Goal: Information Seeking & Learning: Learn about a topic

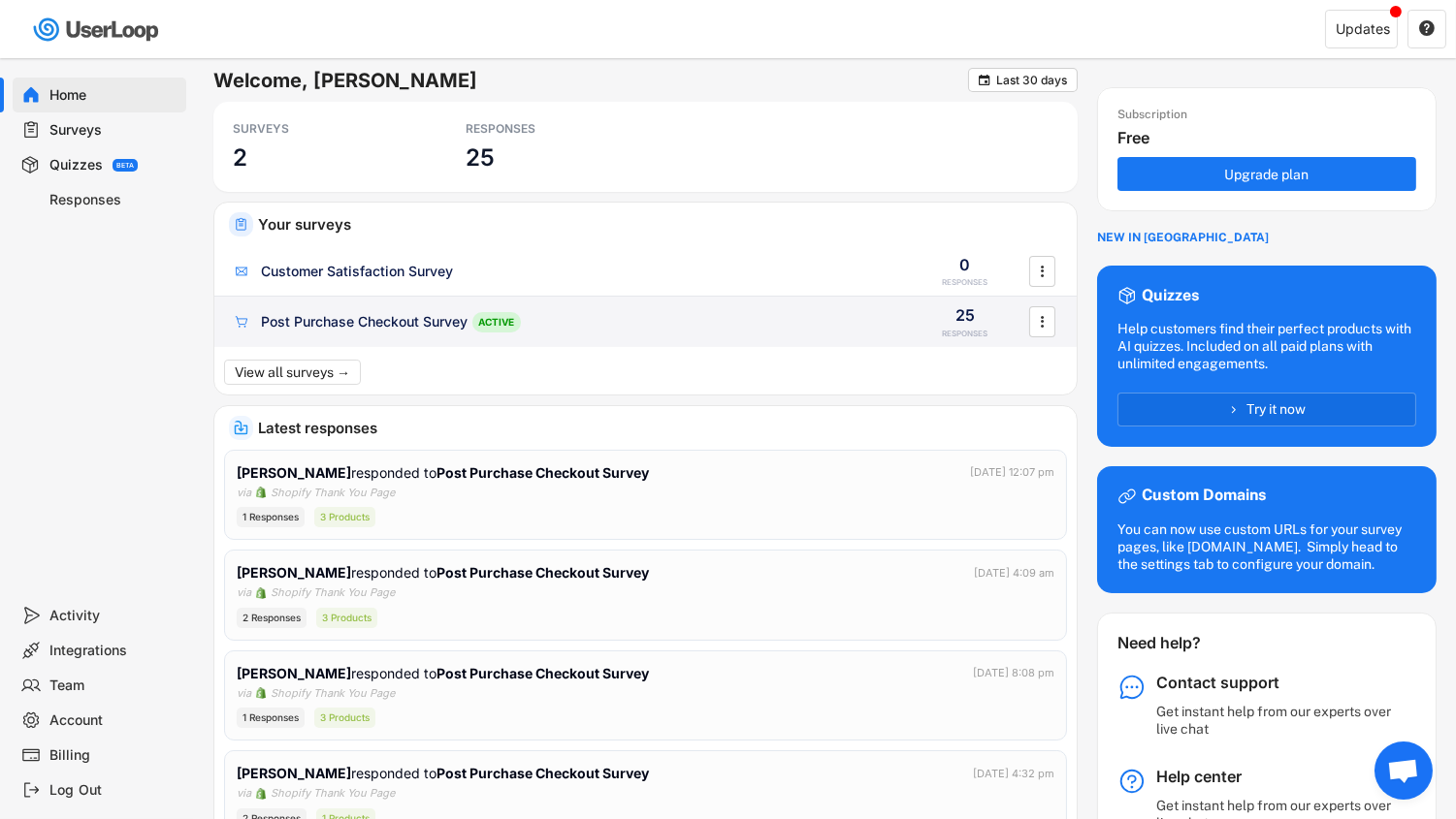
click at [385, 334] on div "Post Purchase Checkout Survey ACTIVE 25 RESPONSES " at bounding box center [646, 322] width 862 height 51
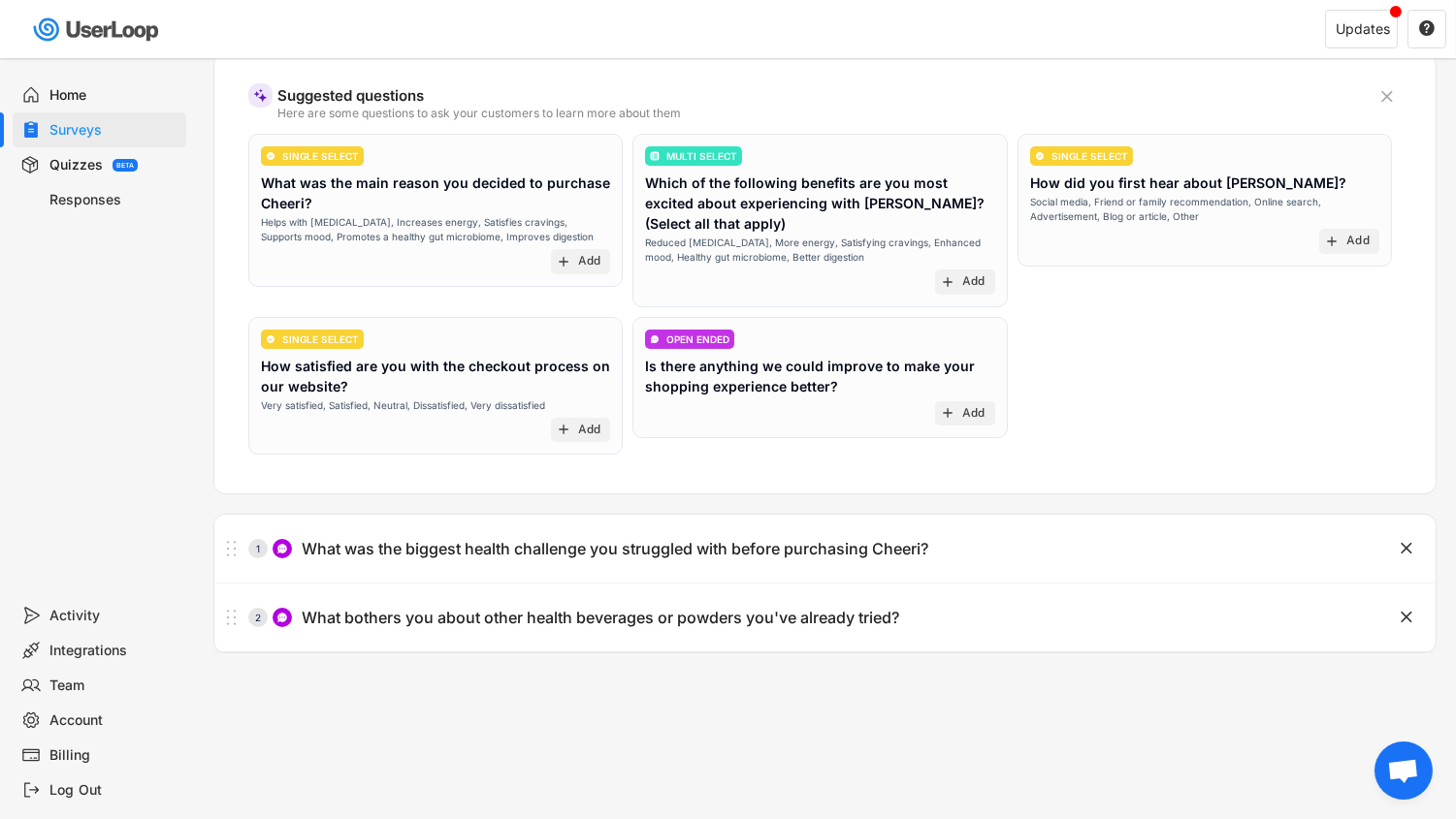
scroll to position [230, 0]
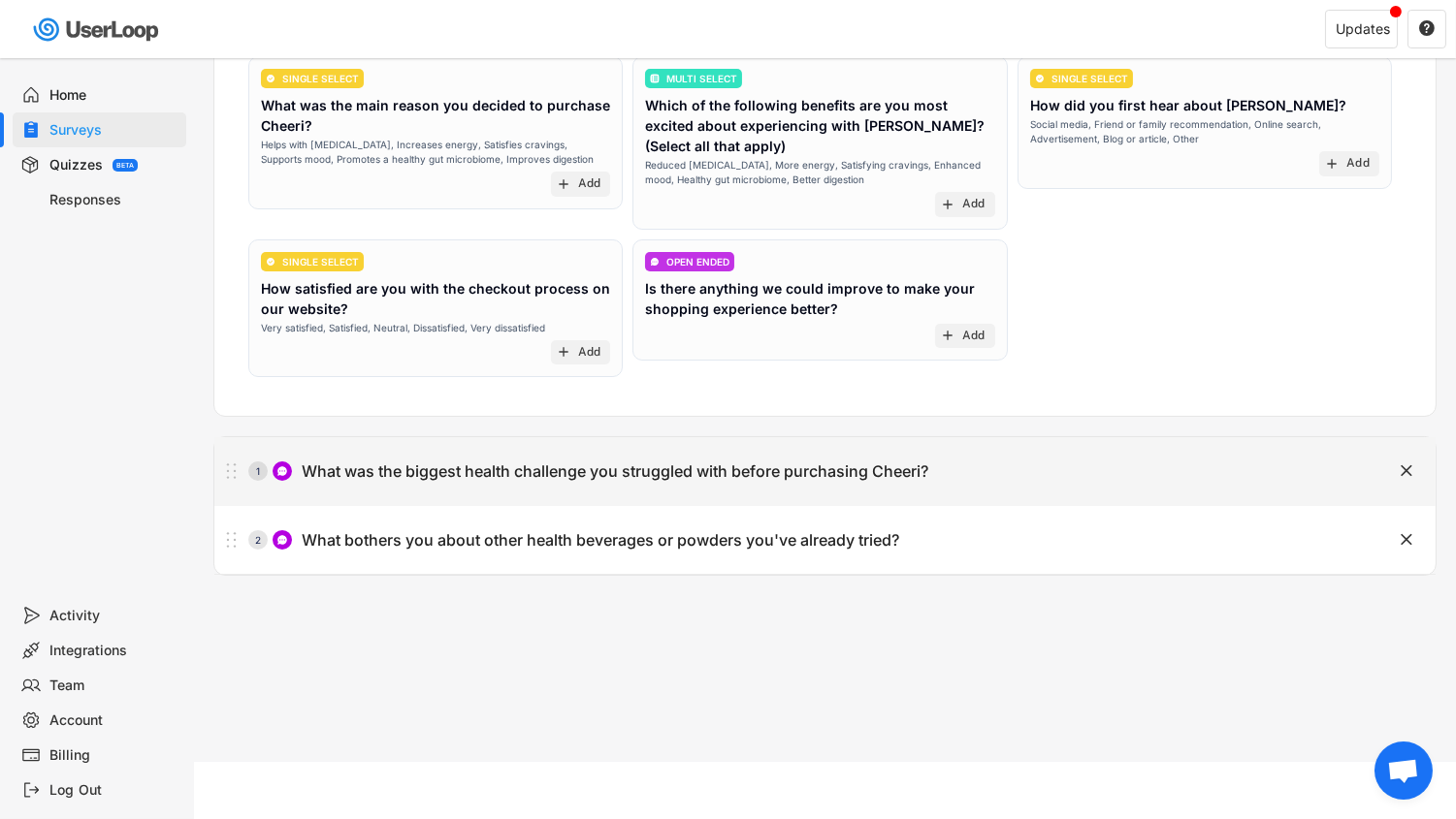
click at [958, 479] on div "1 What was the biggest health challenge you struggled with before purchasing Ch…" at bounding box center [777, 471] width 1124 height 39
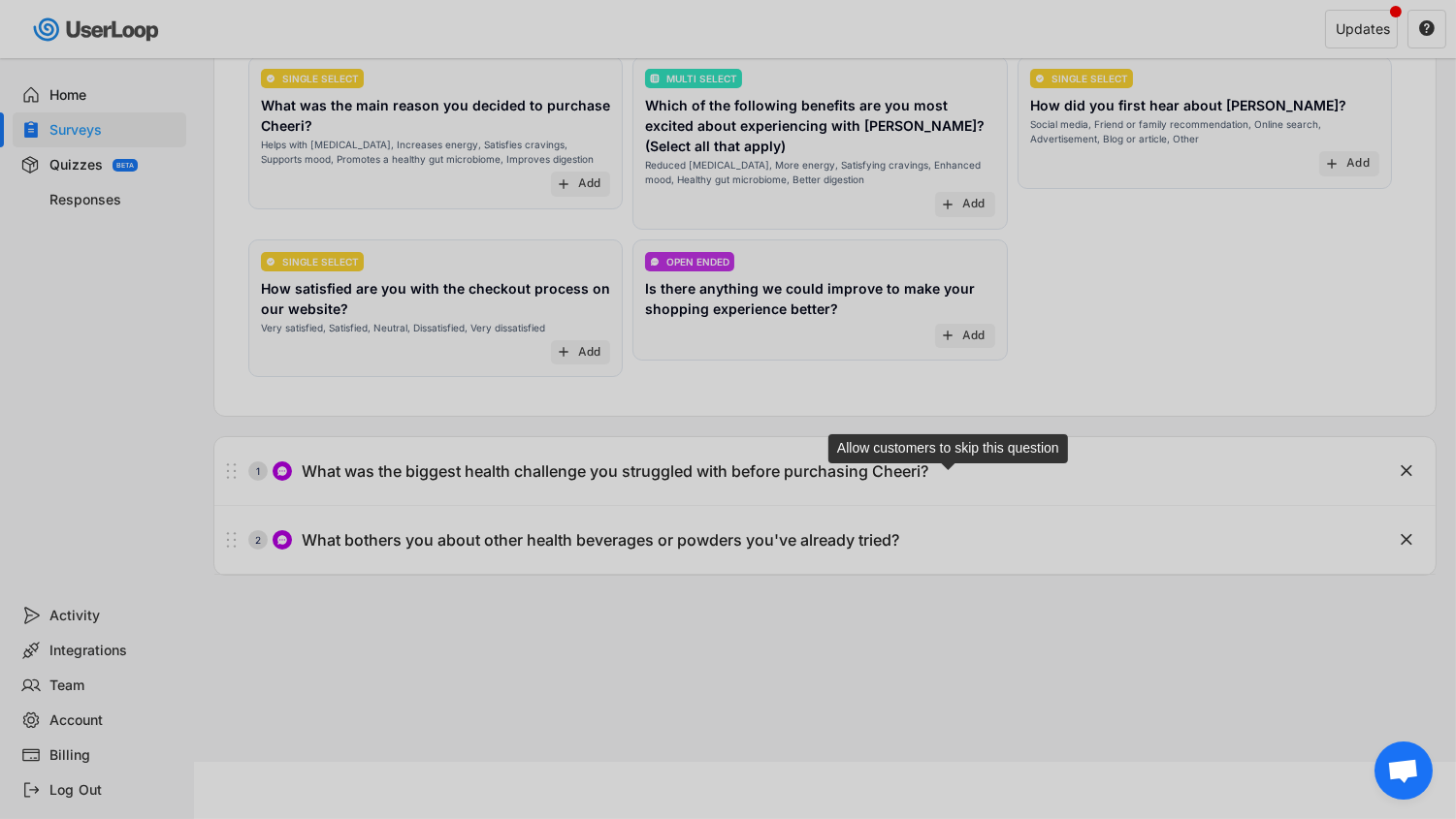
scroll to position [0, 121]
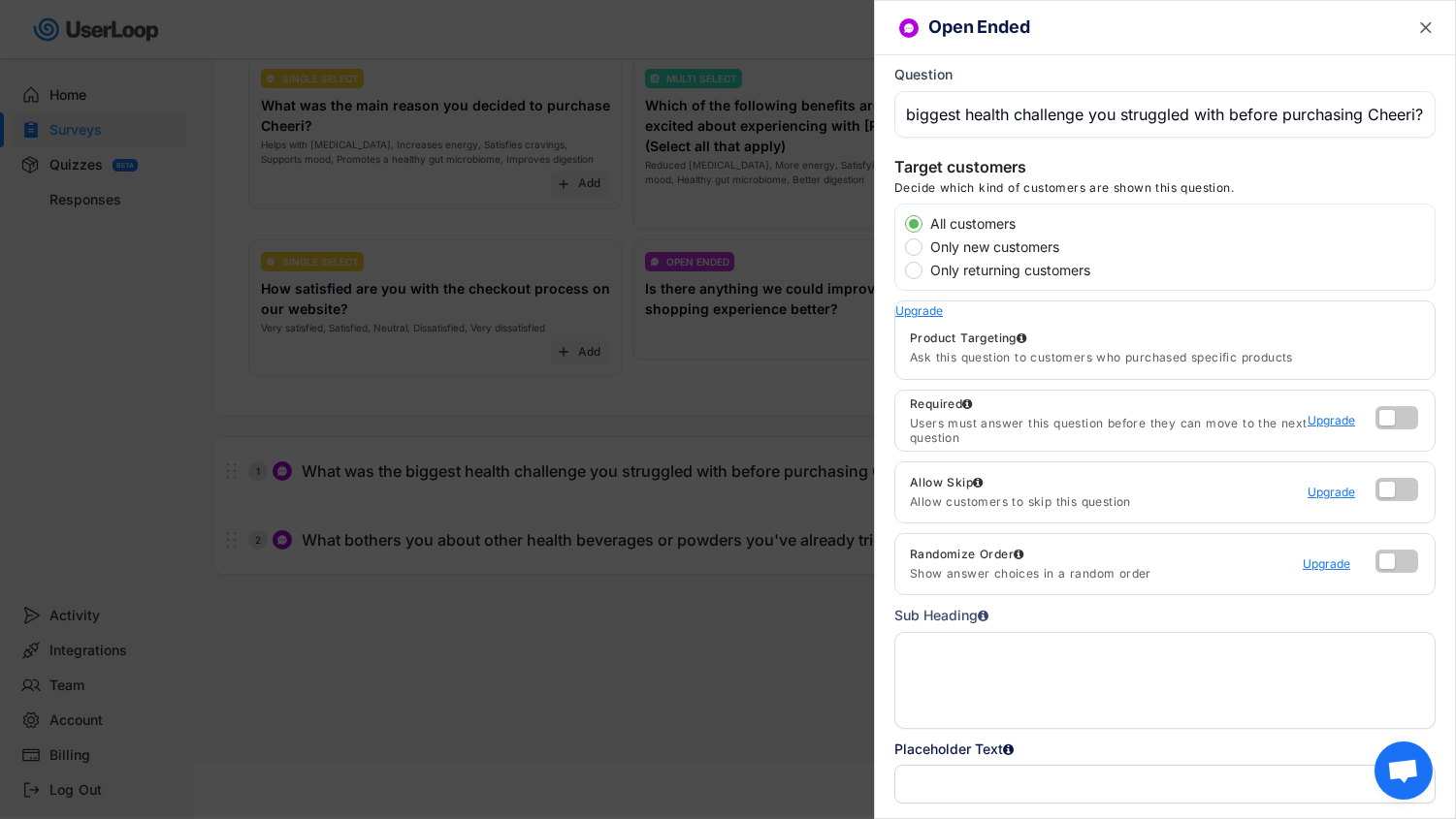
click at [789, 386] on div at bounding box center [728, 409] width 1456 height 819
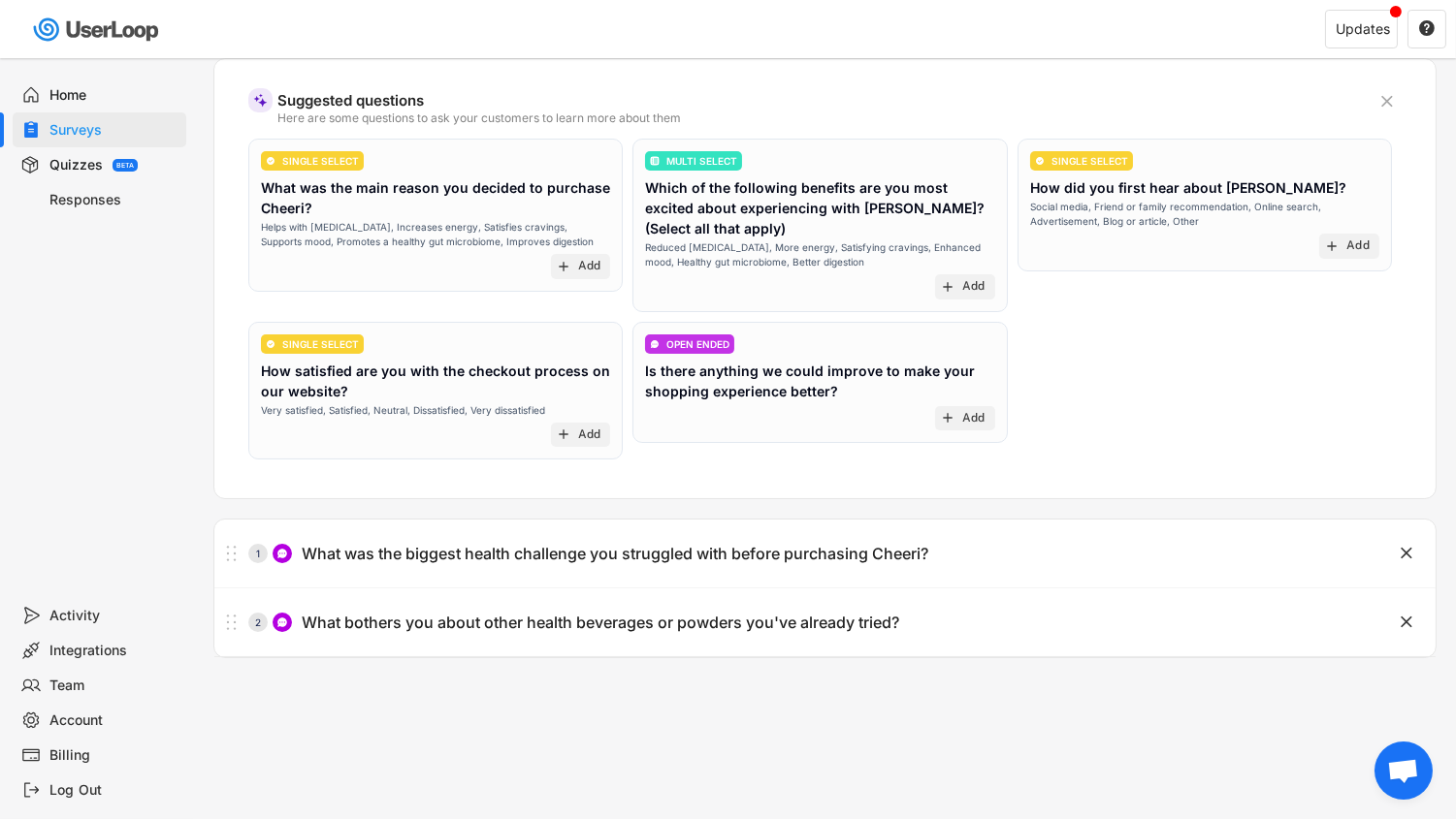
scroll to position [0, 0]
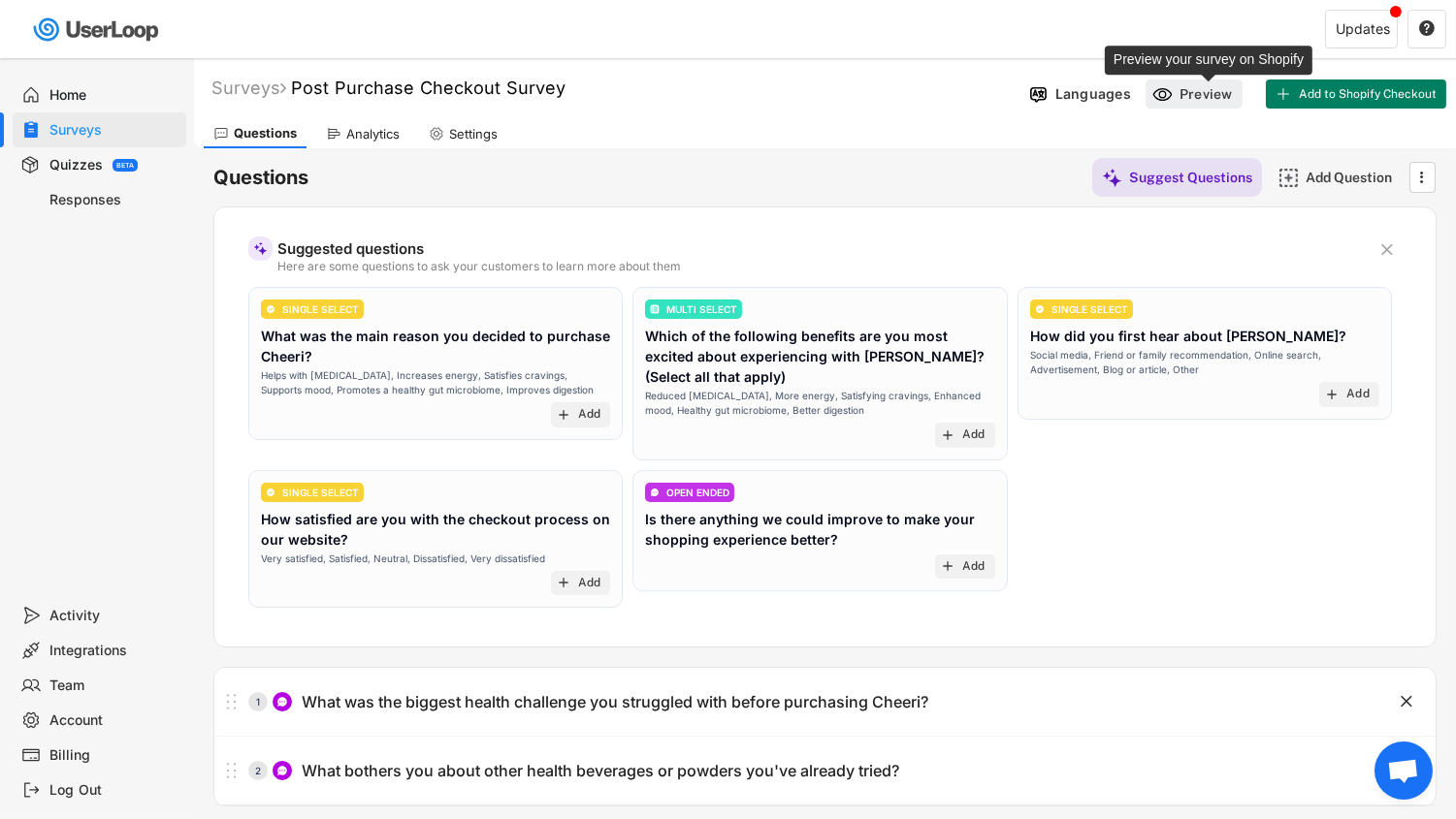
click at [1217, 101] on div "Preview" at bounding box center [1209, 94] width 59 height 18
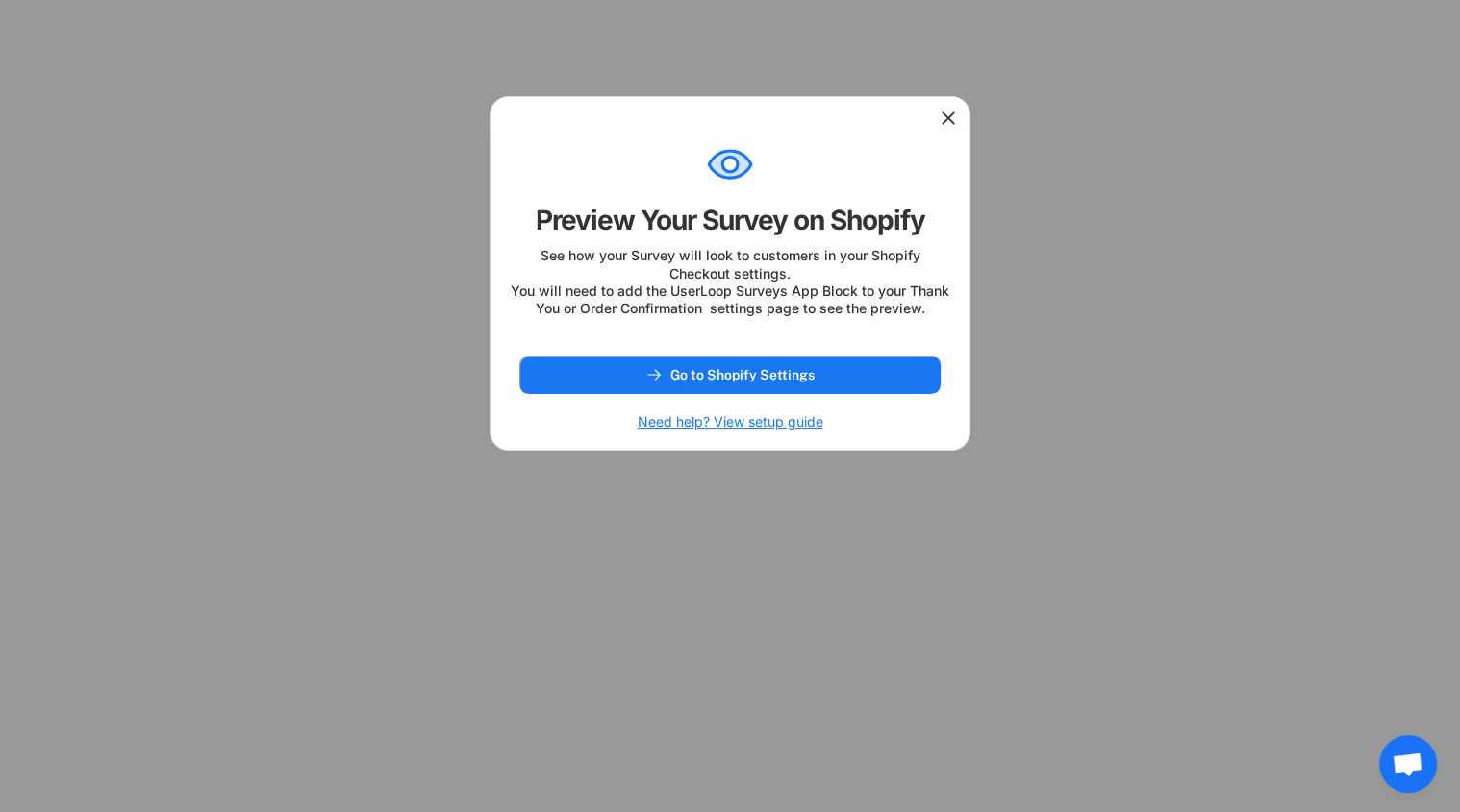
click at [945, 120] on use at bounding box center [948, 118] width 20 height 20
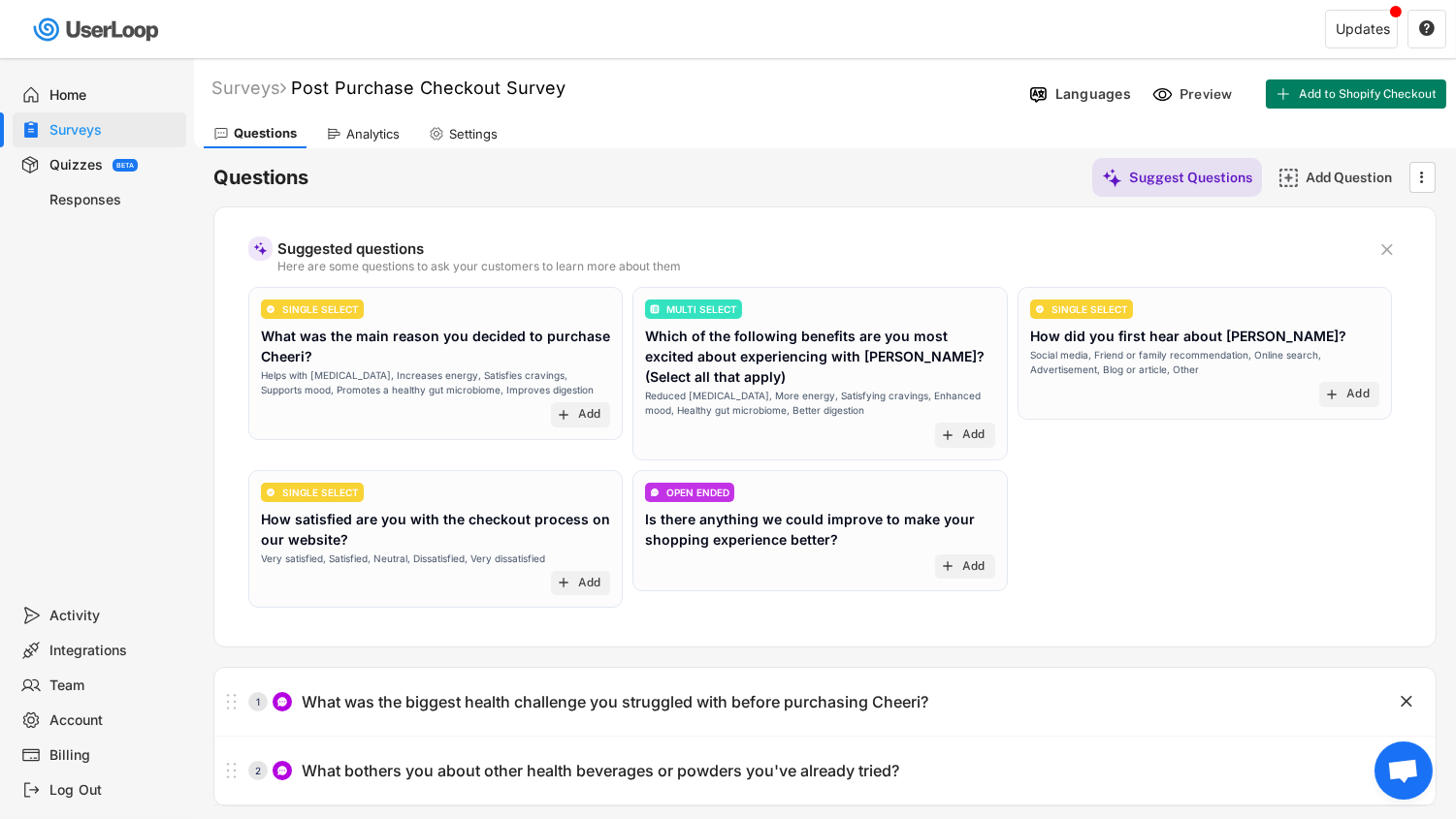
click at [388, 124] on div "Analytics" at bounding box center [363, 133] width 93 height 29
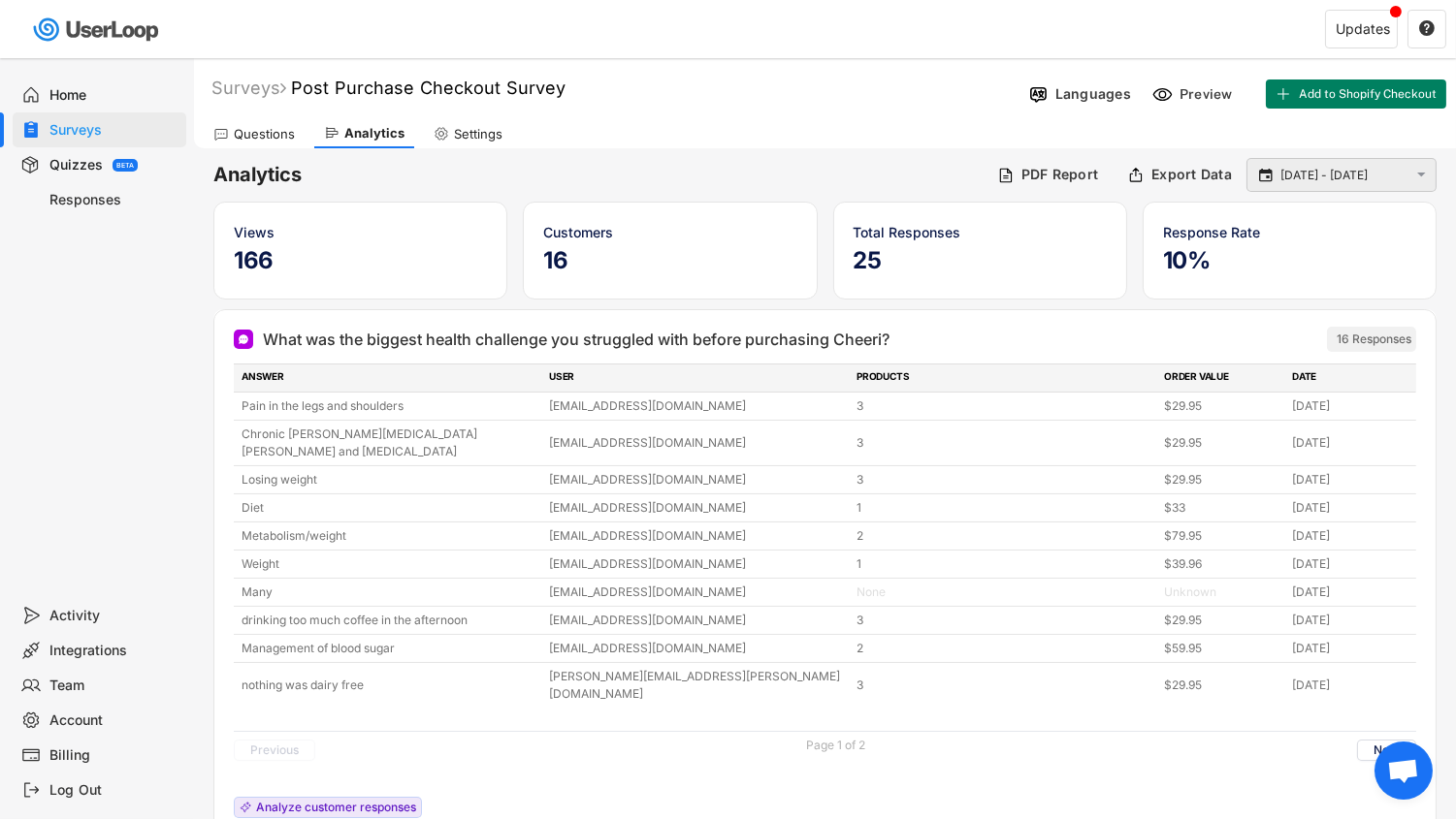
click at [1401, 176] on input "[DATE] - [DATE]" at bounding box center [1344, 176] width 128 height 20
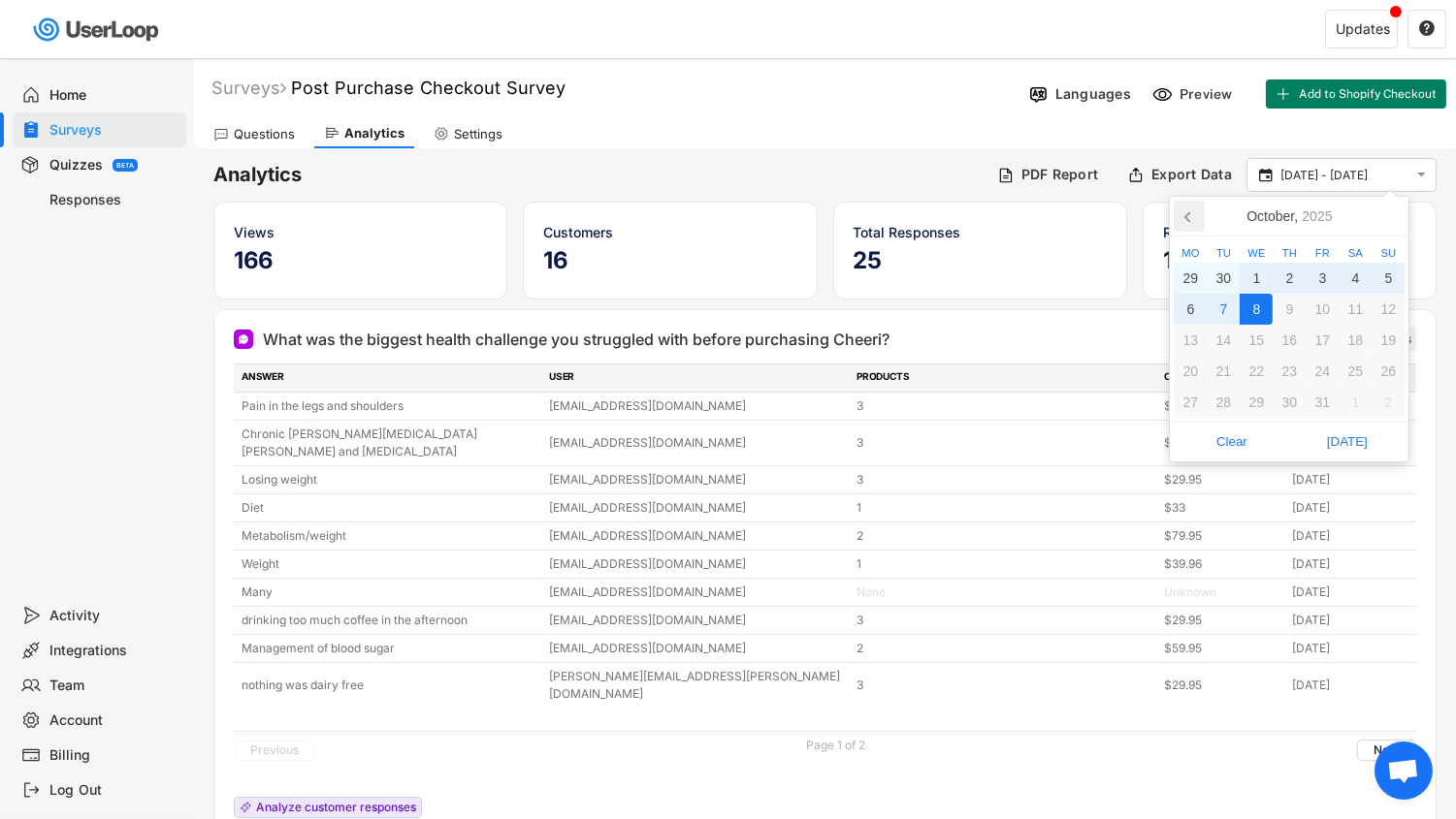
click at [1185, 225] on icon at bounding box center [1189, 215] width 31 height 31
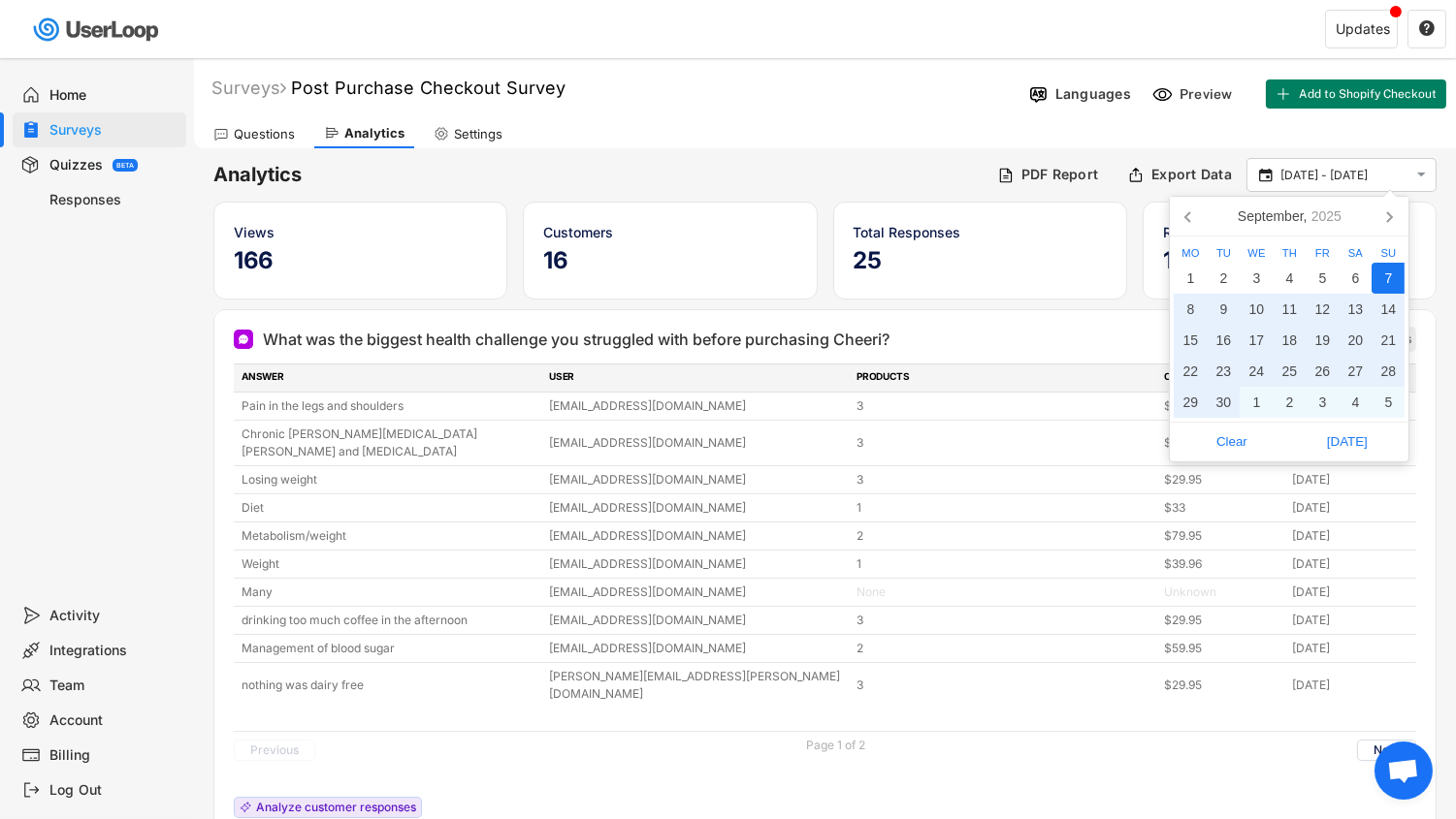
click at [1390, 280] on div "7" at bounding box center [1387, 278] width 33 height 31
click at [1390, 216] on icon at bounding box center [1389, 217] width 5 height 10
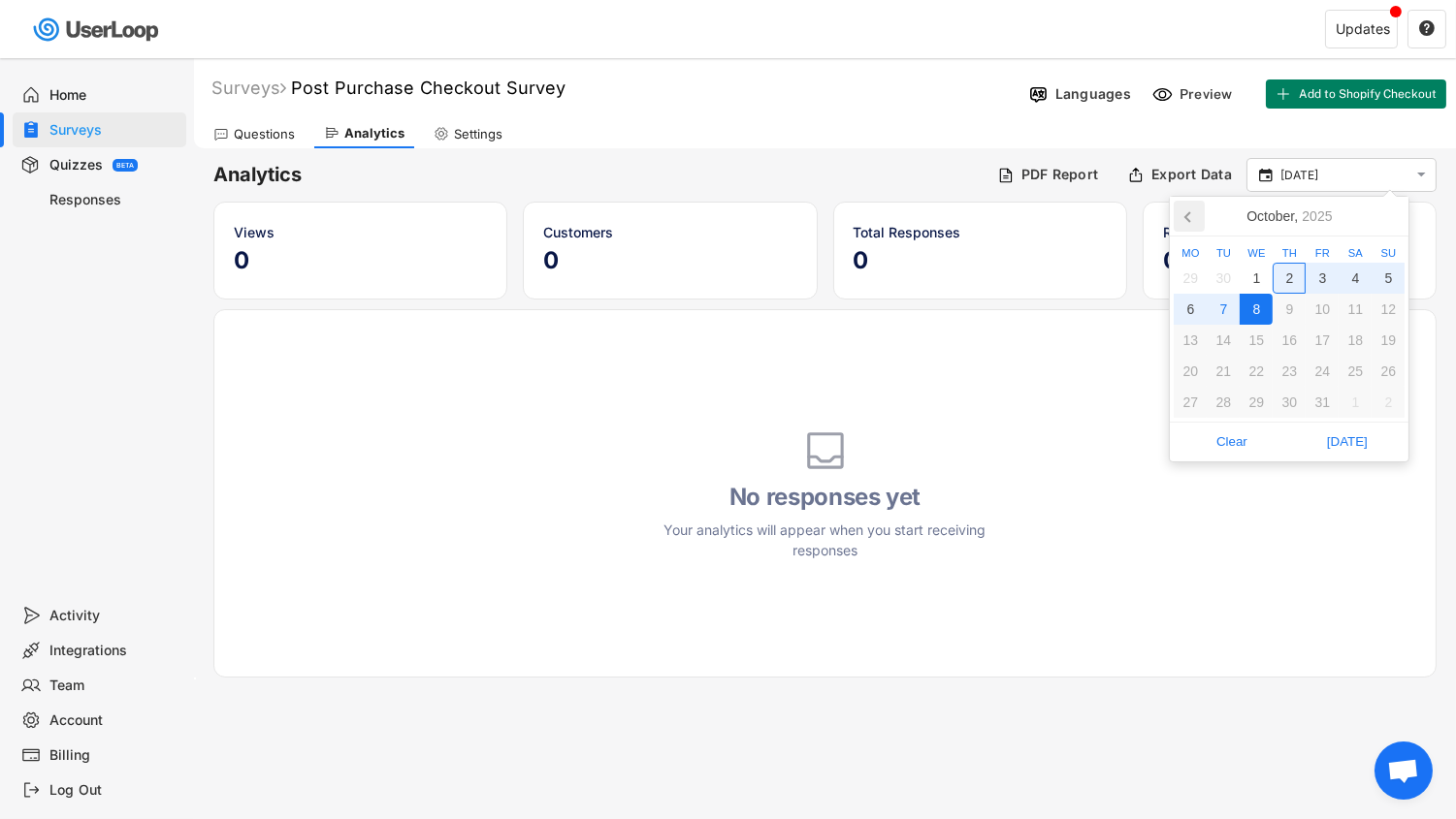
click at [1177, 218] on icon at bounding box center [1189, 215] width 31 height 31
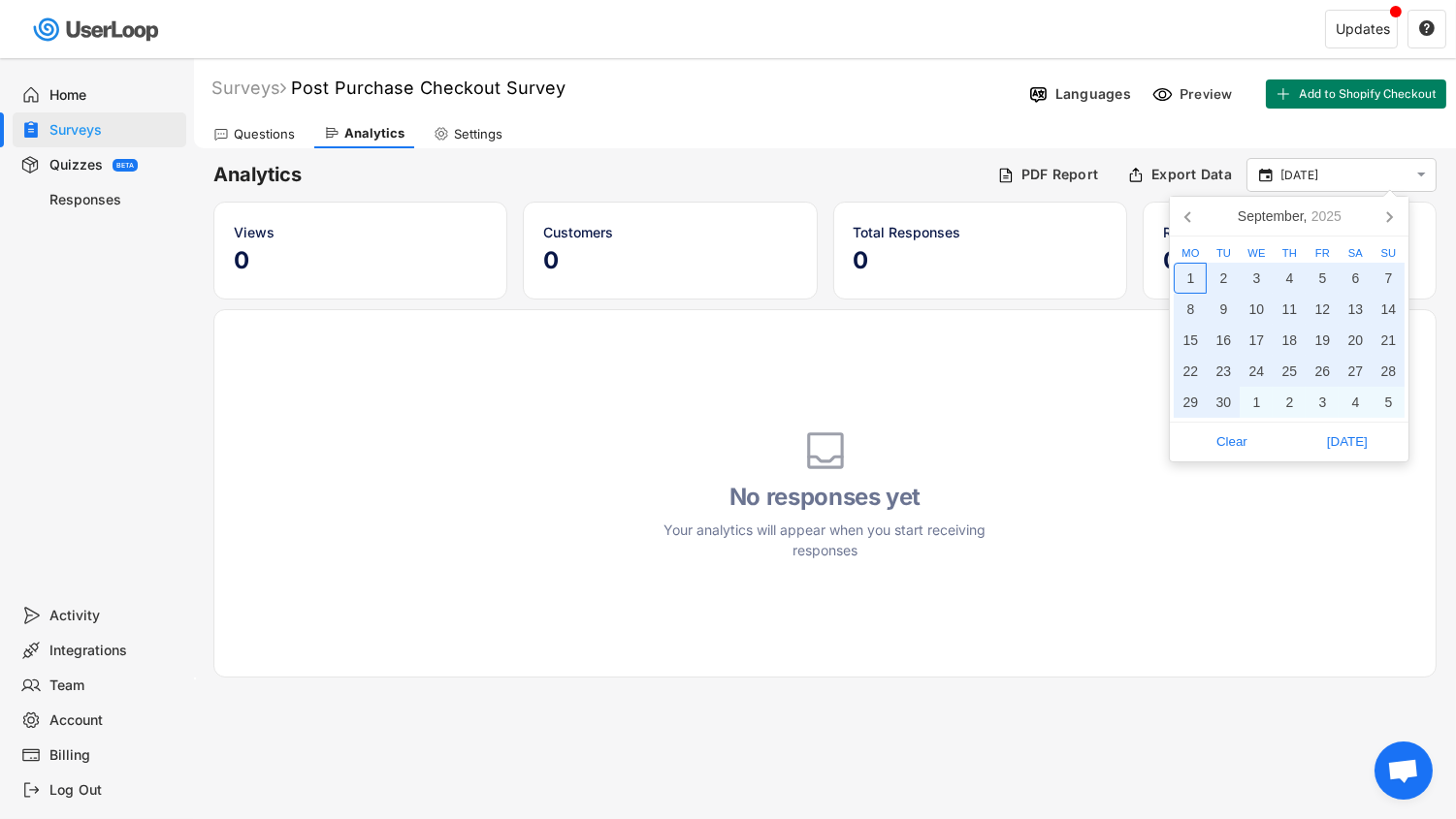
click at [1191, 275] on div "1" at bounding box center [1190, 278] width 33 height 31
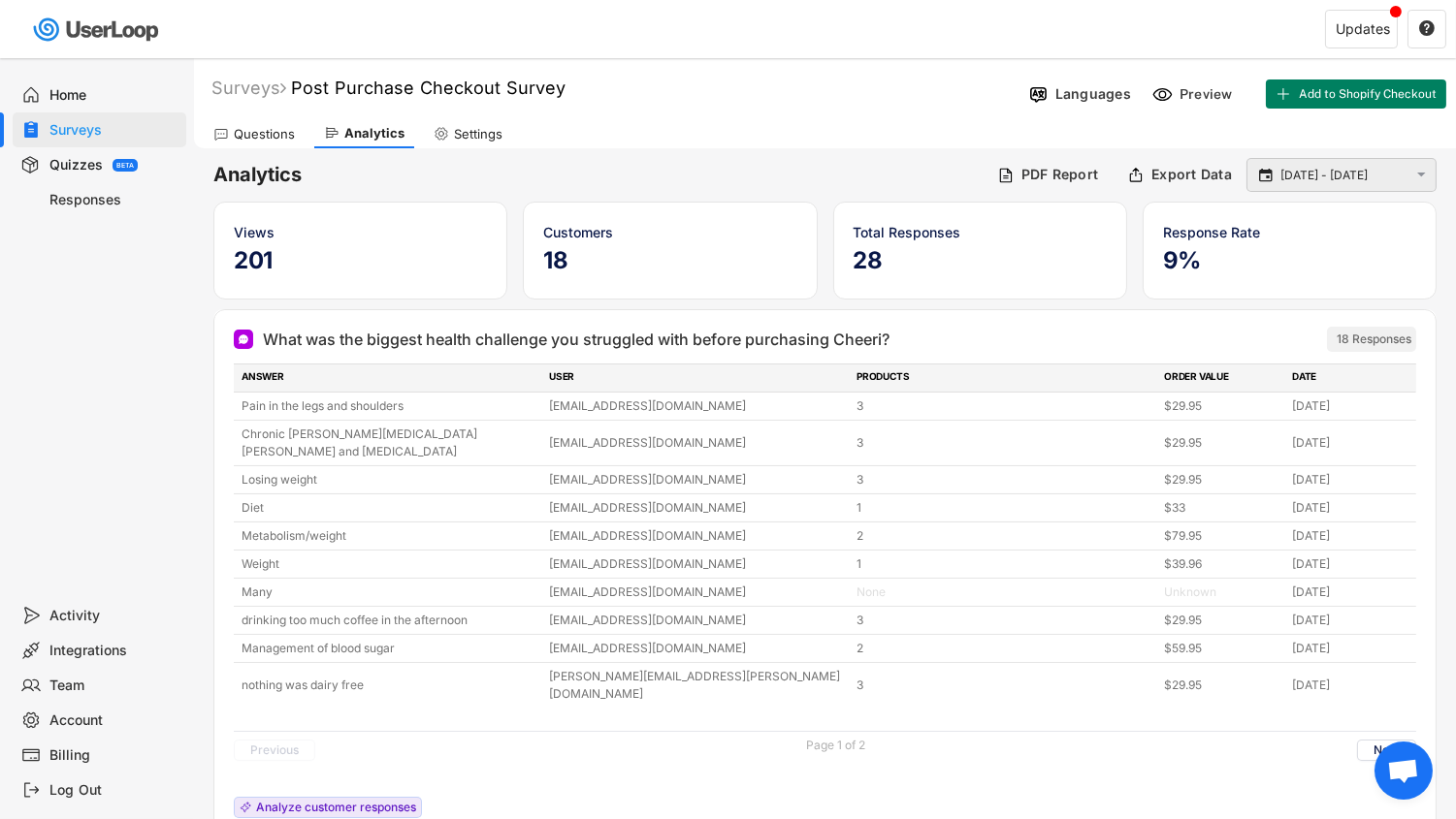
click at [1423, 180] on text "" at bounding box center [1422, 175] width 9 height 17
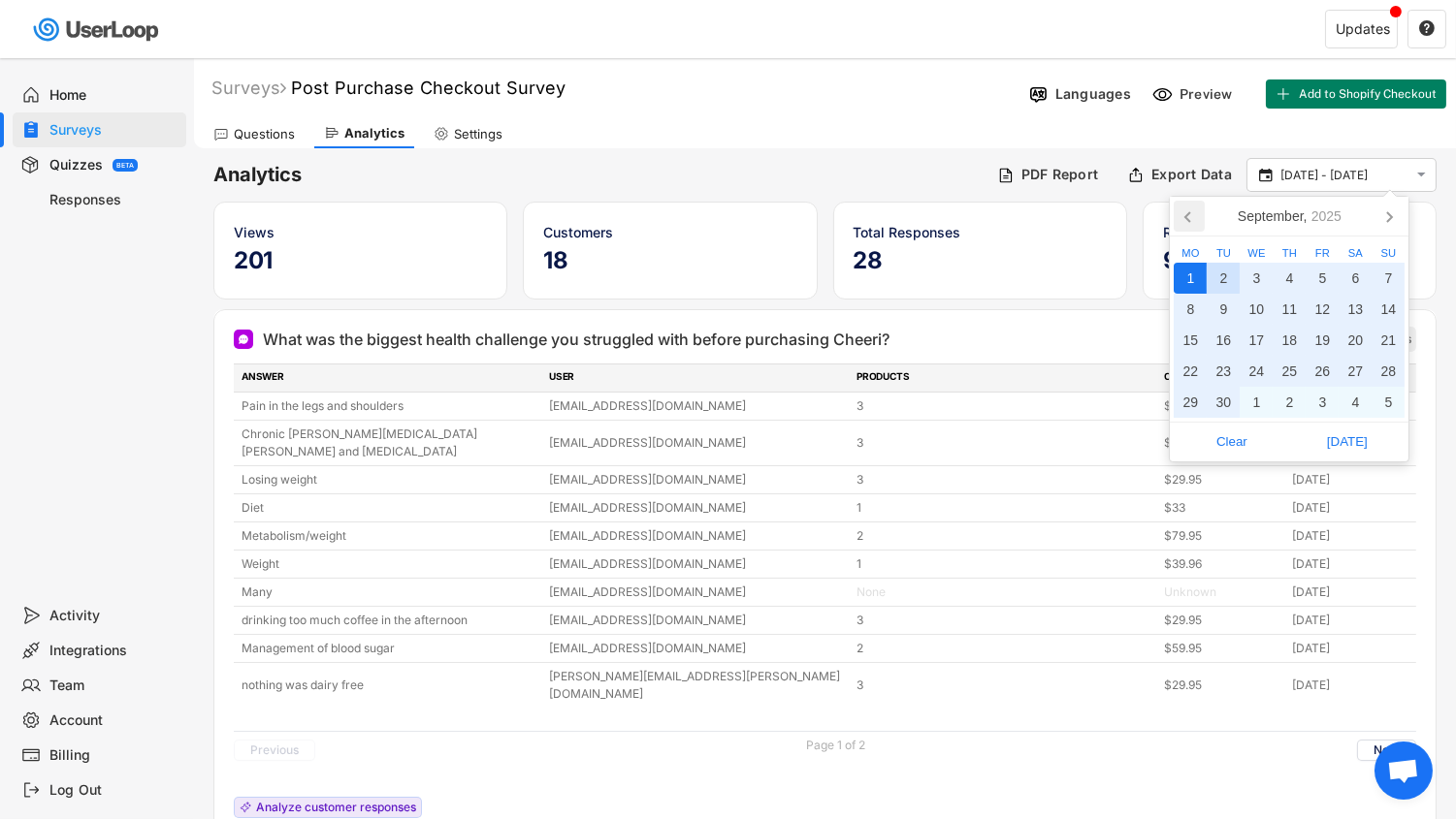
click at [1194, 208] on icon at bounding box center [1189, 215] width 31 height 31
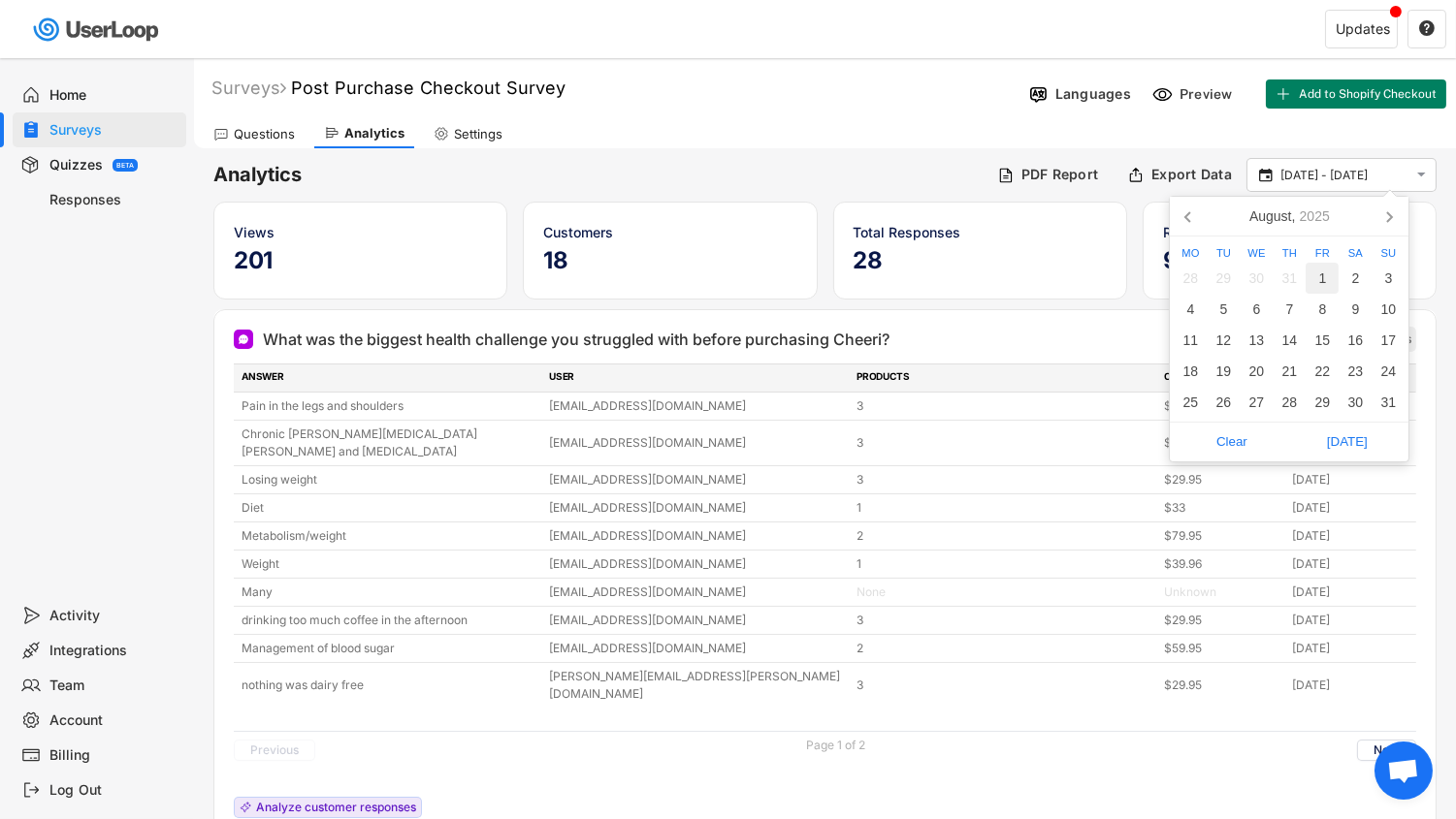
click at [1335, 277] on div "1" at bounding box center [1322, 278] width 33 height 31
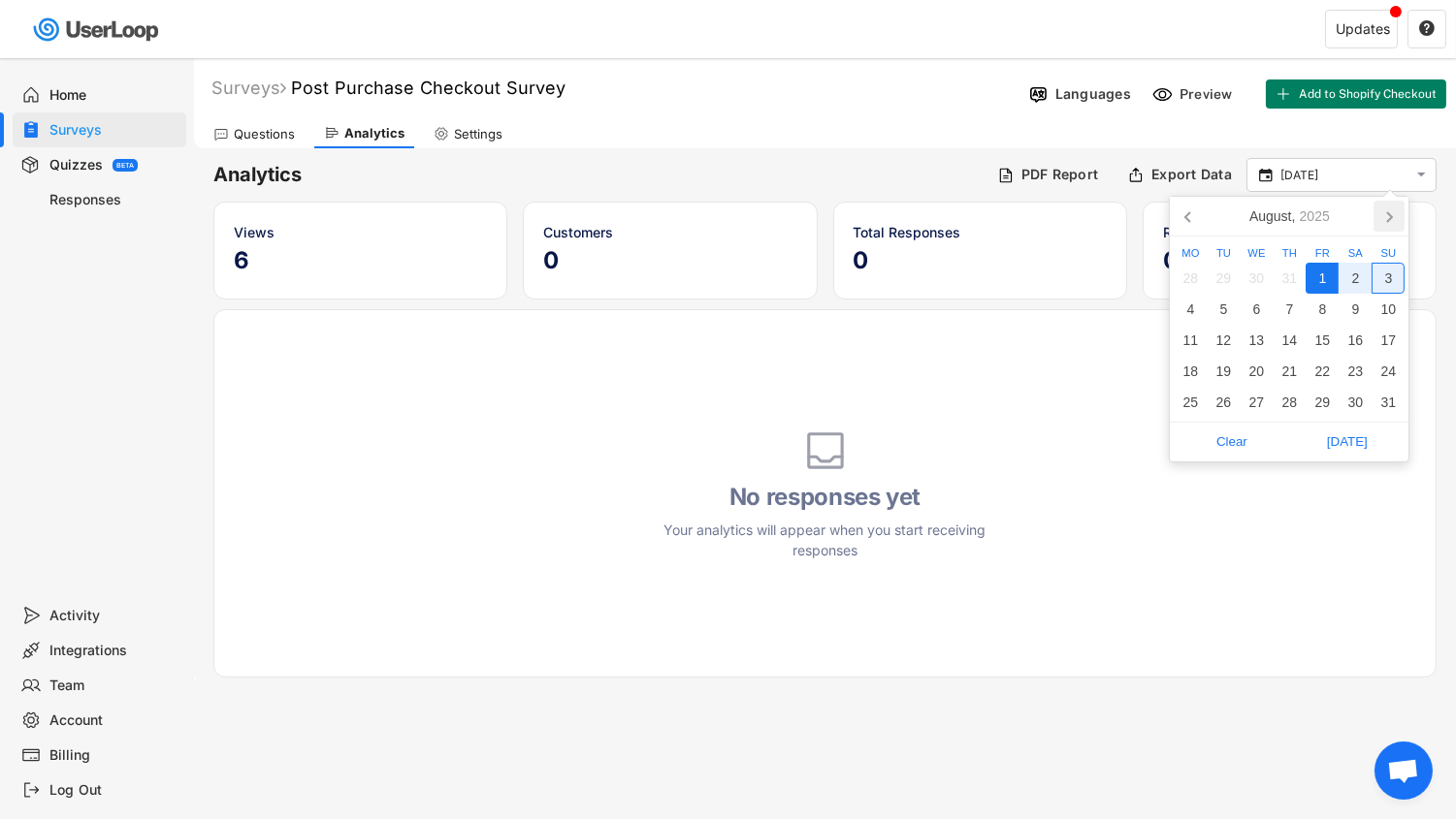
click at [1391, 229] on icon at bounding box center [1388, 215] width 31 height 31
click at [1391, 224] on icon at bounding box center [1388, 215] width 31 height 31
click at [1262, 306] on div "8" at bounding box center [1255, 309] width 33 height 31
type input "[DATE] - [DATE]"
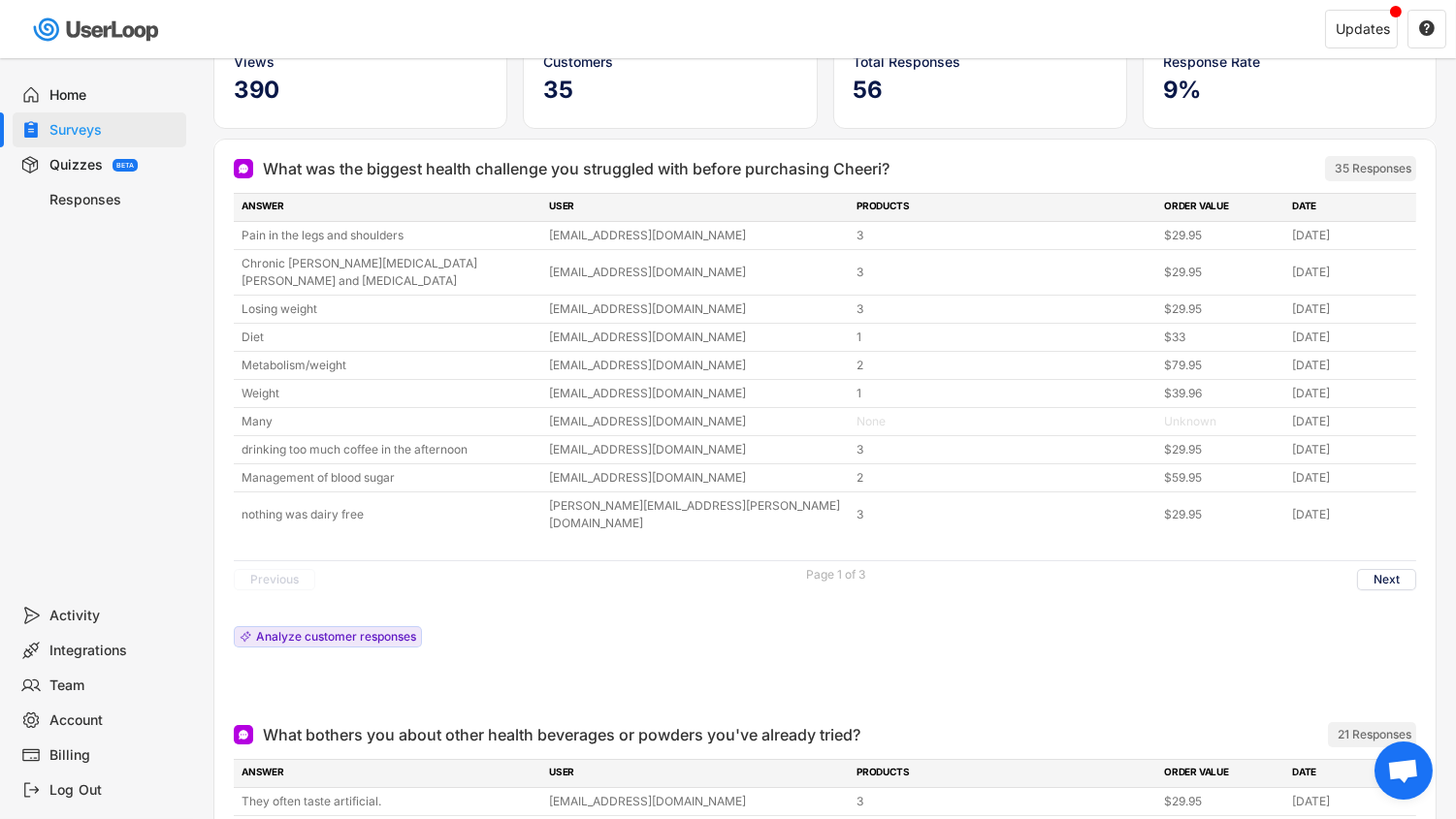
scroll to position [167, 0]
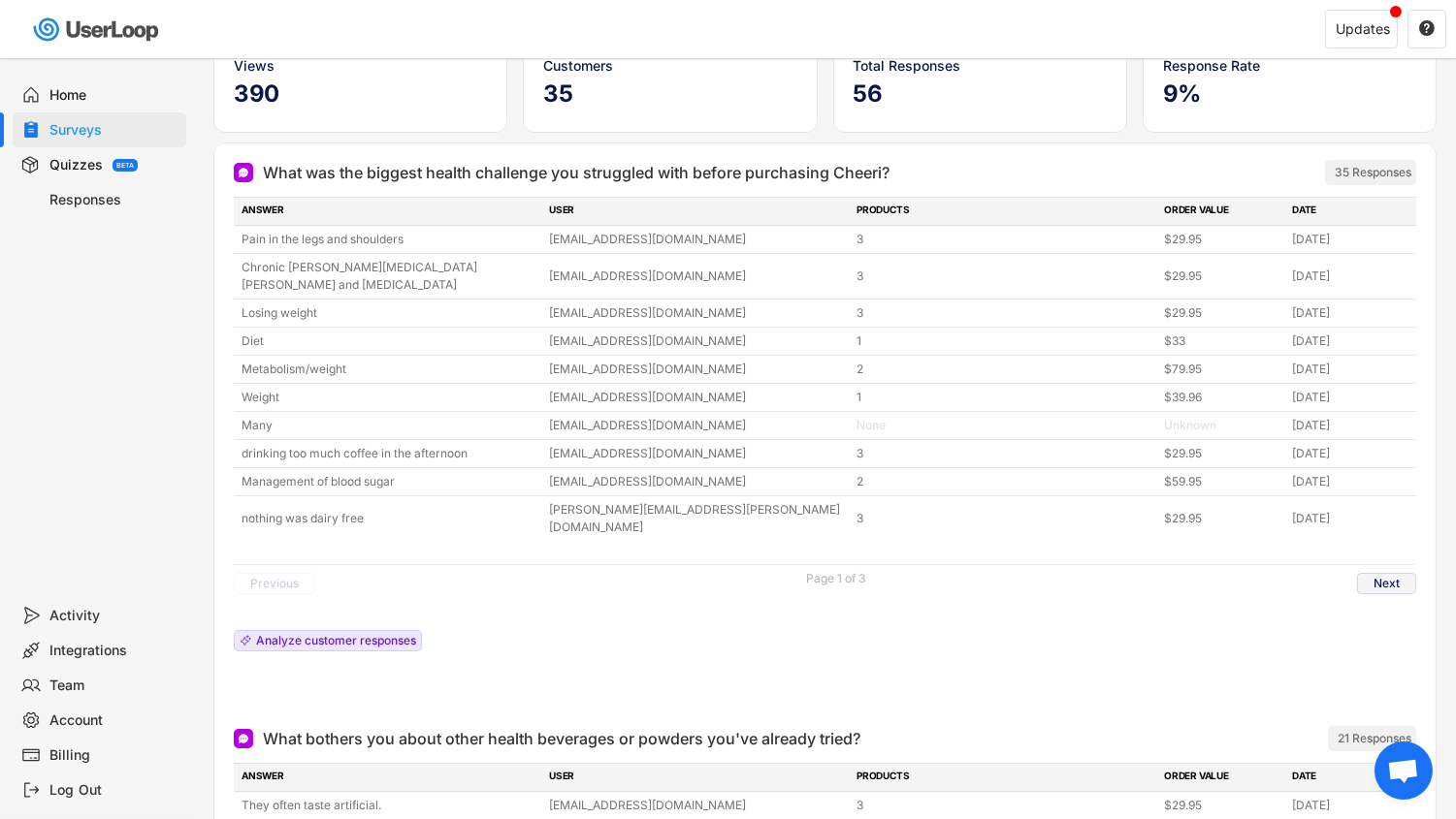
click at [1389, 573] on button "Next" at bounding box center [1387, 583] width 60 height 21
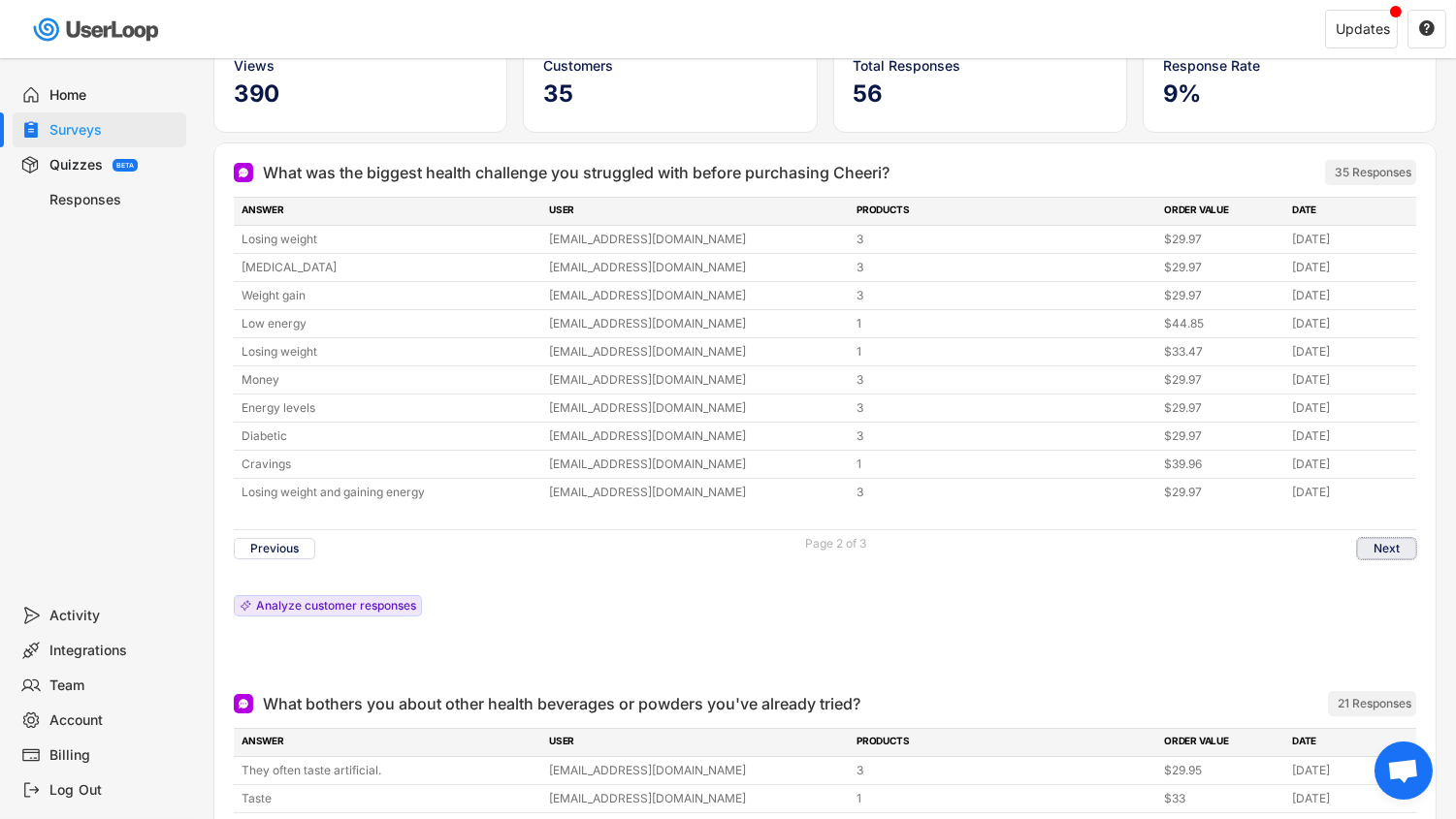
click at [1373, 538] on button "Next" at bounding box center [1387, 548] width 60 height 21
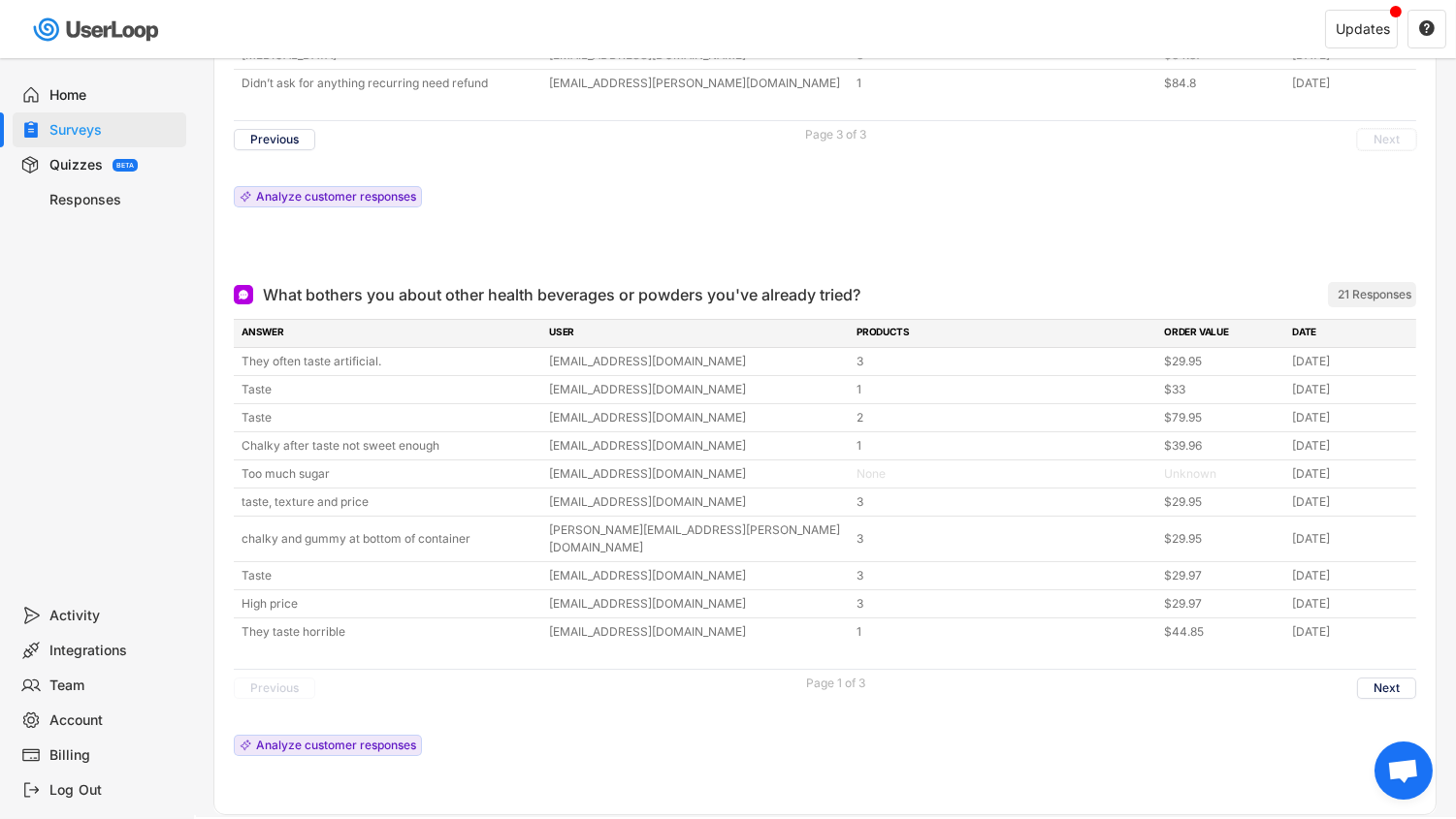
scroll to position [491, 0]
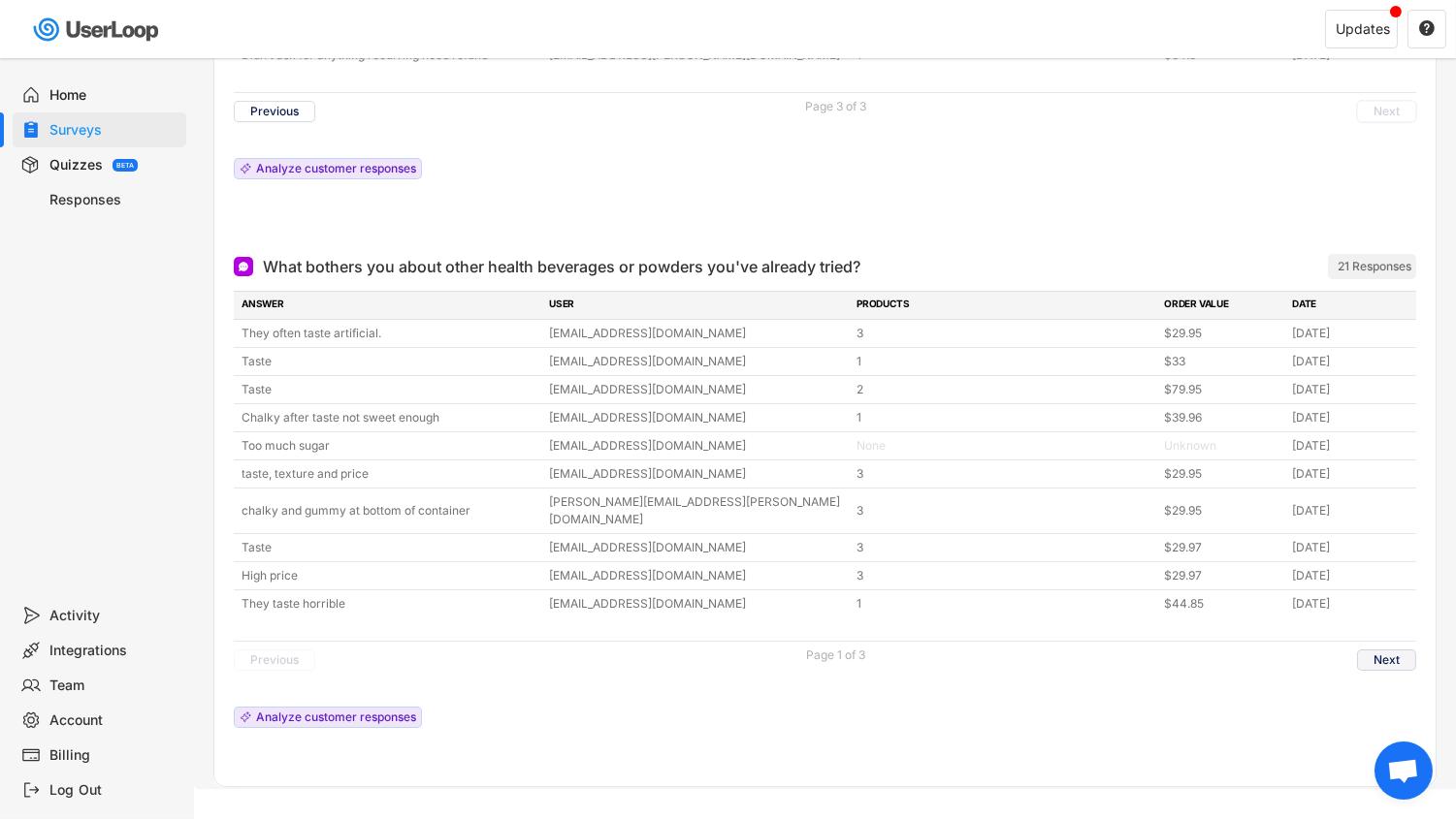
click at [1371, 649] on button "Next" at bounding box center [1387, 659] width 60 height 21
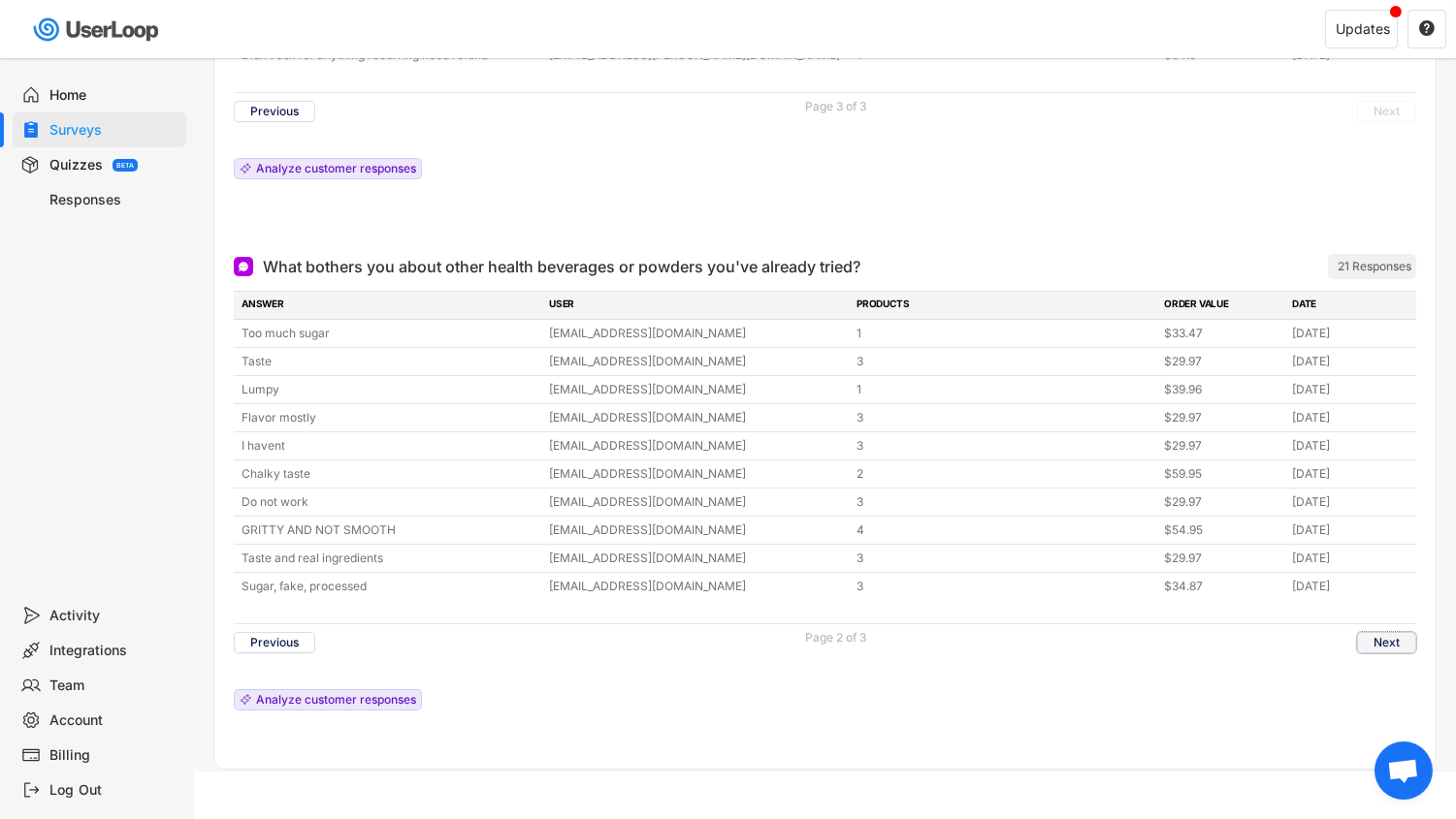
click at [1398, 632] on button "Next" at bounding box center [1387, 642] width 60 height 21
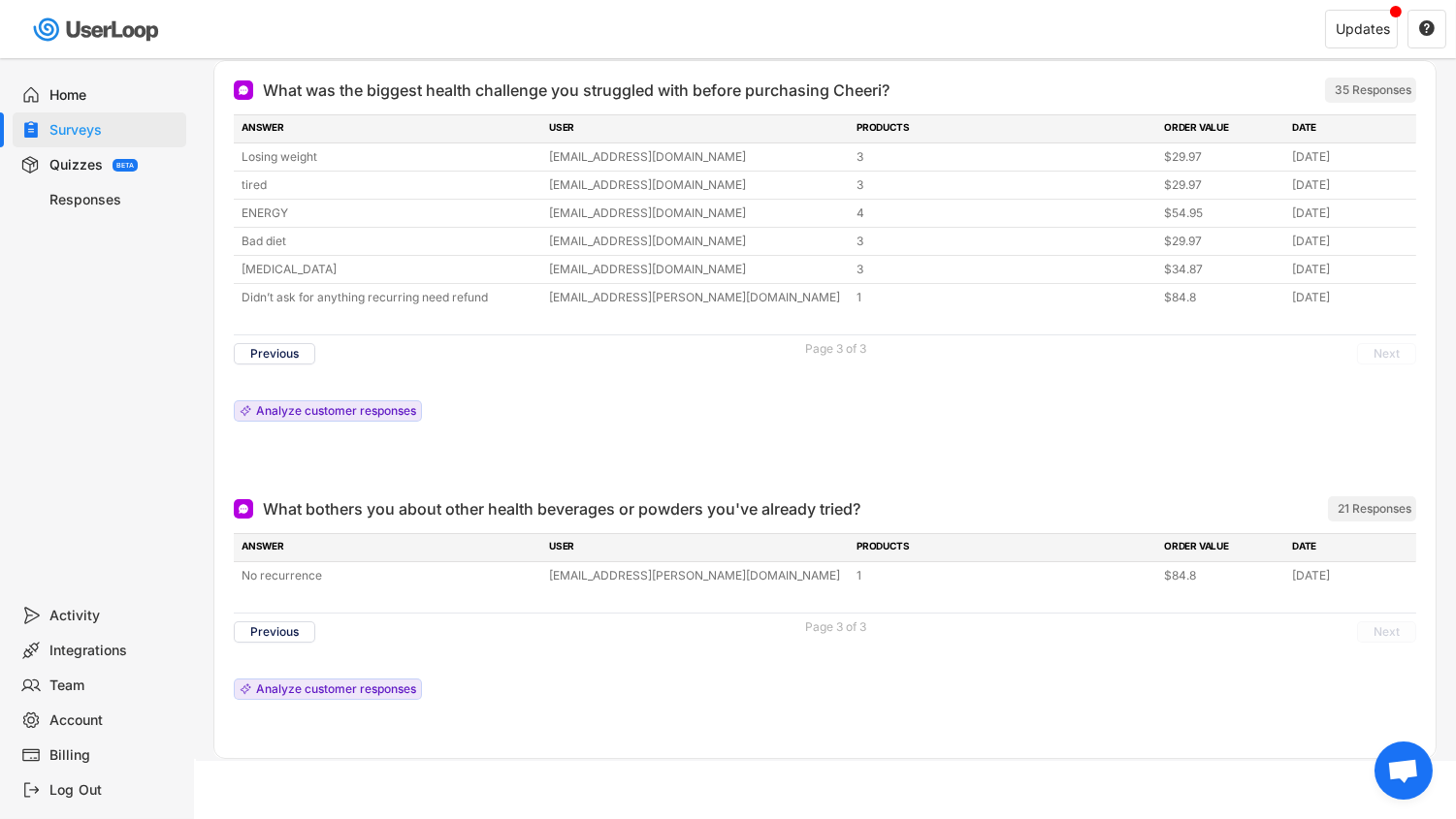
scroll to position [242, 0]
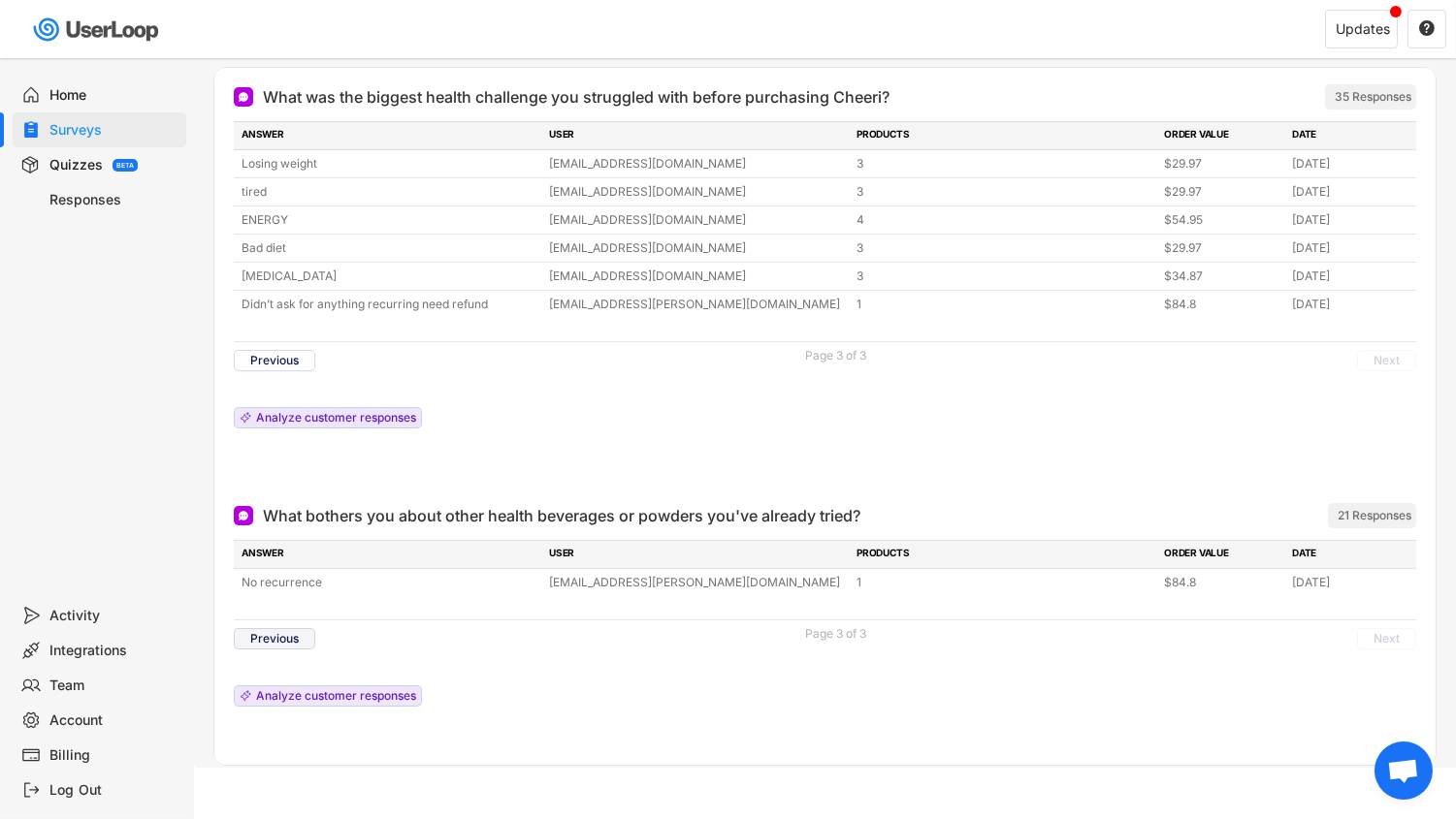
click at [288, 633] on button "Previous" at bounding box center [274, 638] width 81 height 21
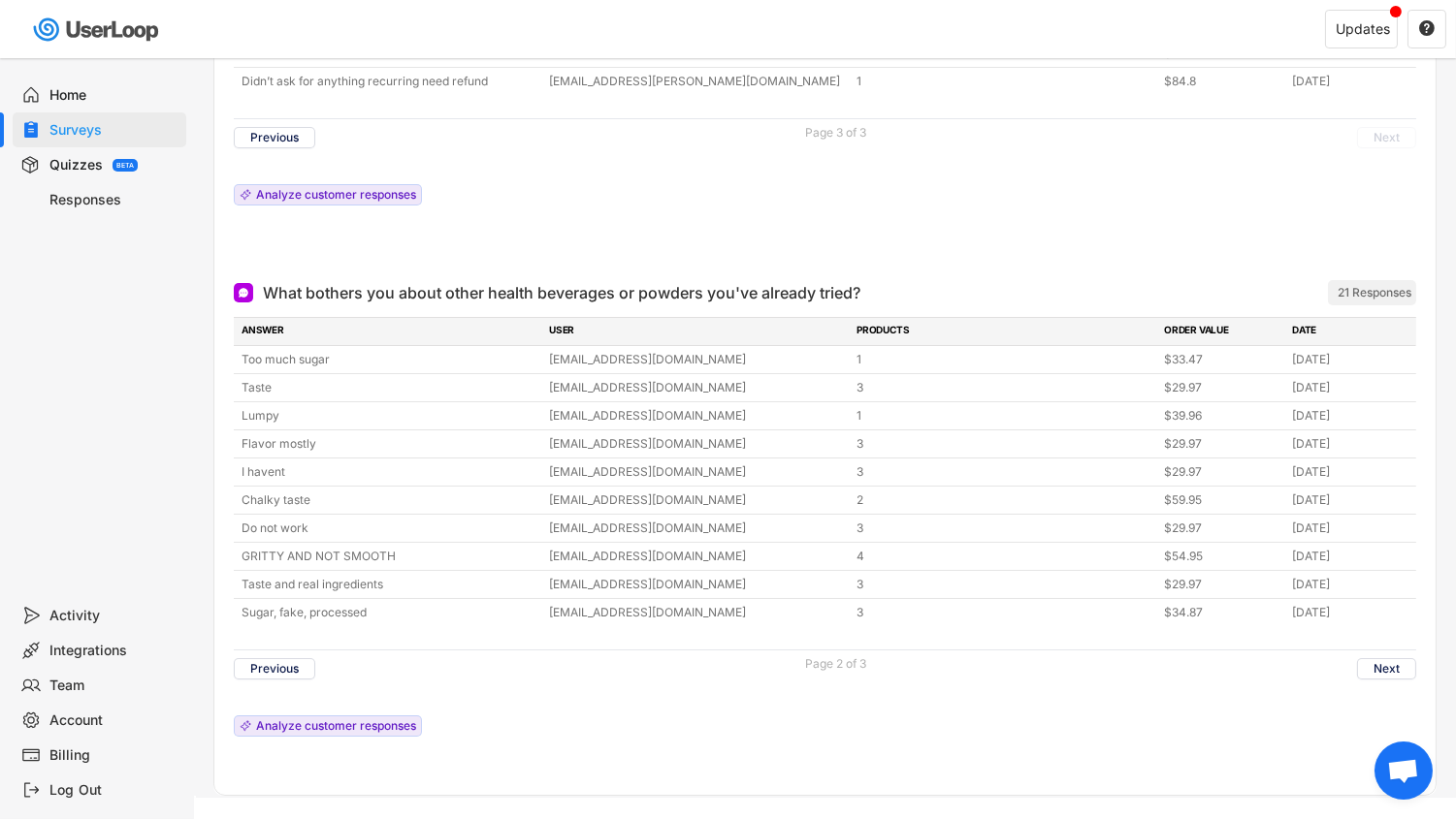
scroll to position [469, 0]
click at [275, 647] on div "Previous Page 2 of 3 Next" at bounding box center [824, 666] width 1183 height 38
click at [276, 655] on button "Previous" at bounding box center [274, 665] width 81 height 21
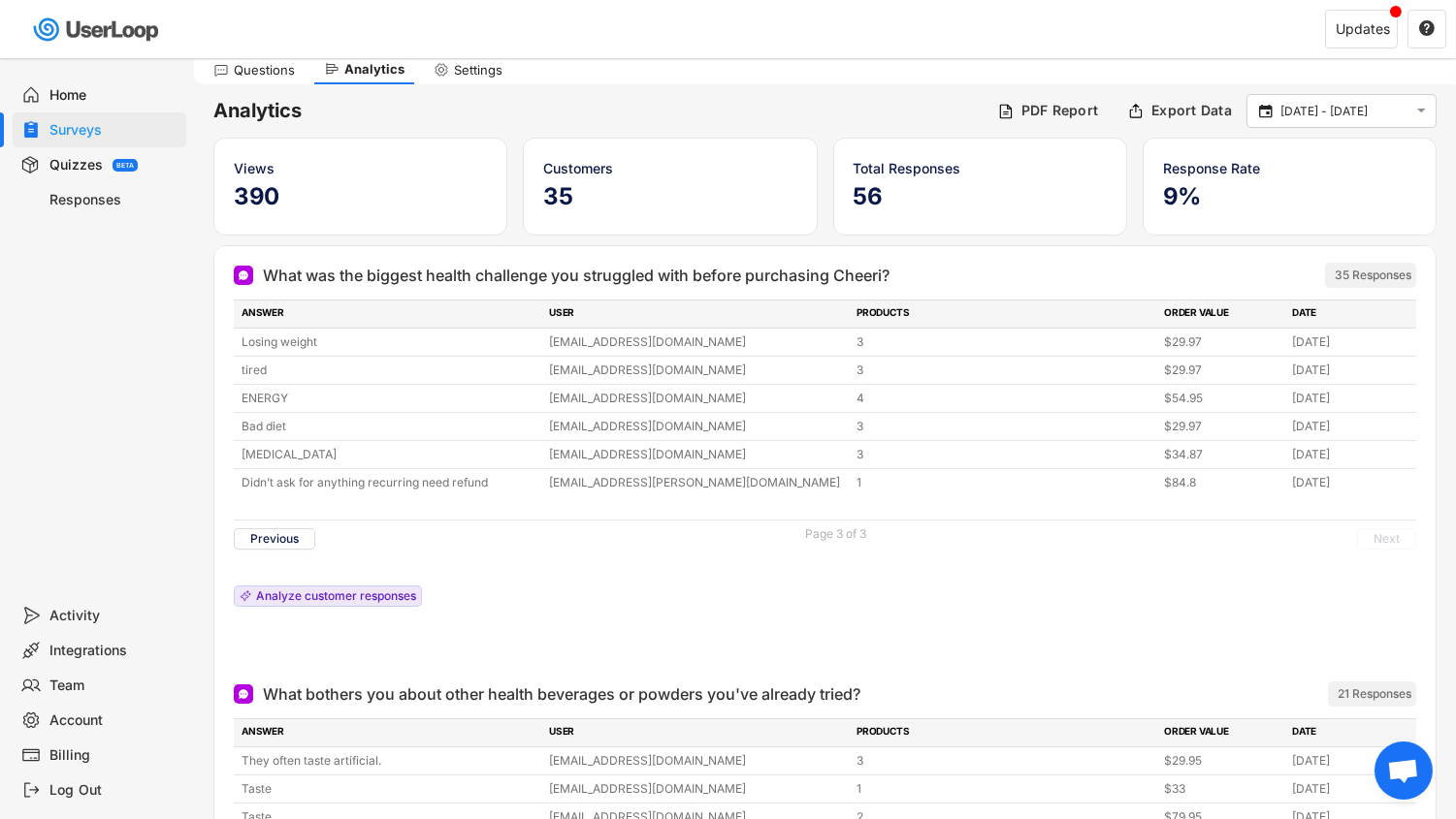
scroll to position [11, 0]
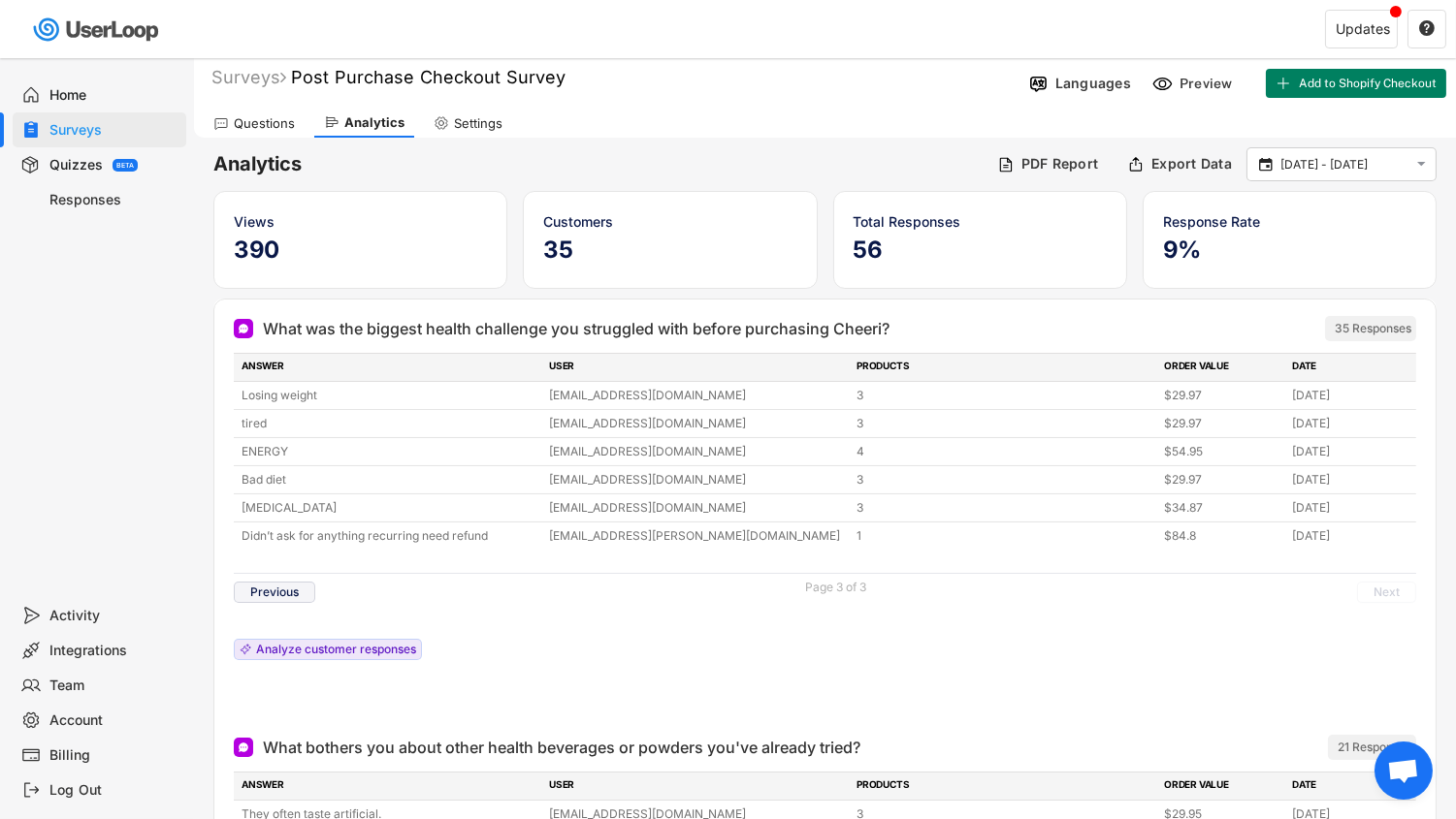
click at [290, 589] on button "Previous" at bounding box center [274, 592] width 81 height 21
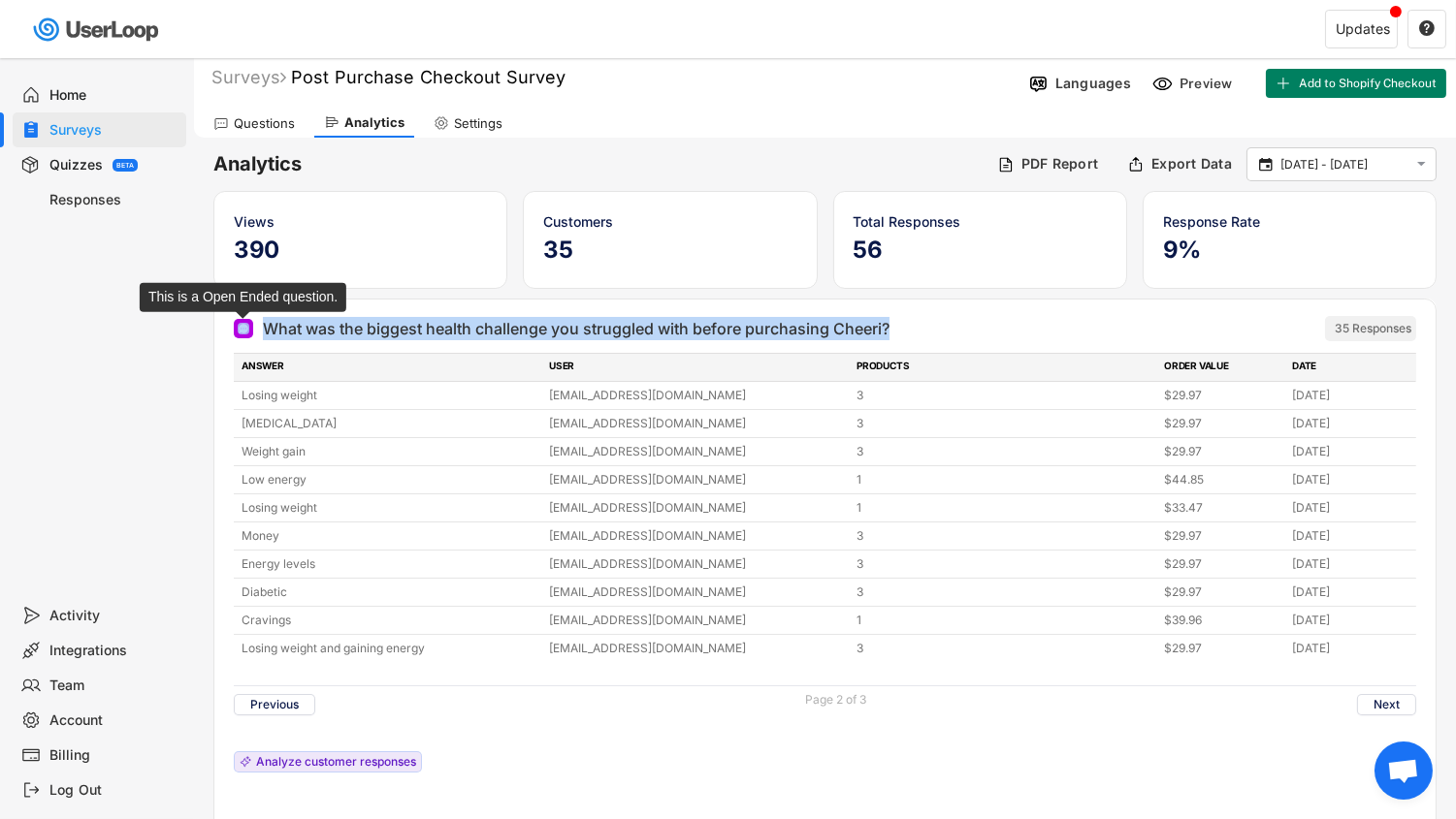
drag, startPoint x: 909, startPoint y: 325, endPoint x: 234, endPoint y: 332, distance: 675.0
click at [234, 332] on div "What was the biggest health challenge you struggled with before purchasing Chee…" at bounding box center [718, 328] width 969 height 23
copy div "What was the biggest health challenge you struggled with before purchasing Chee…"
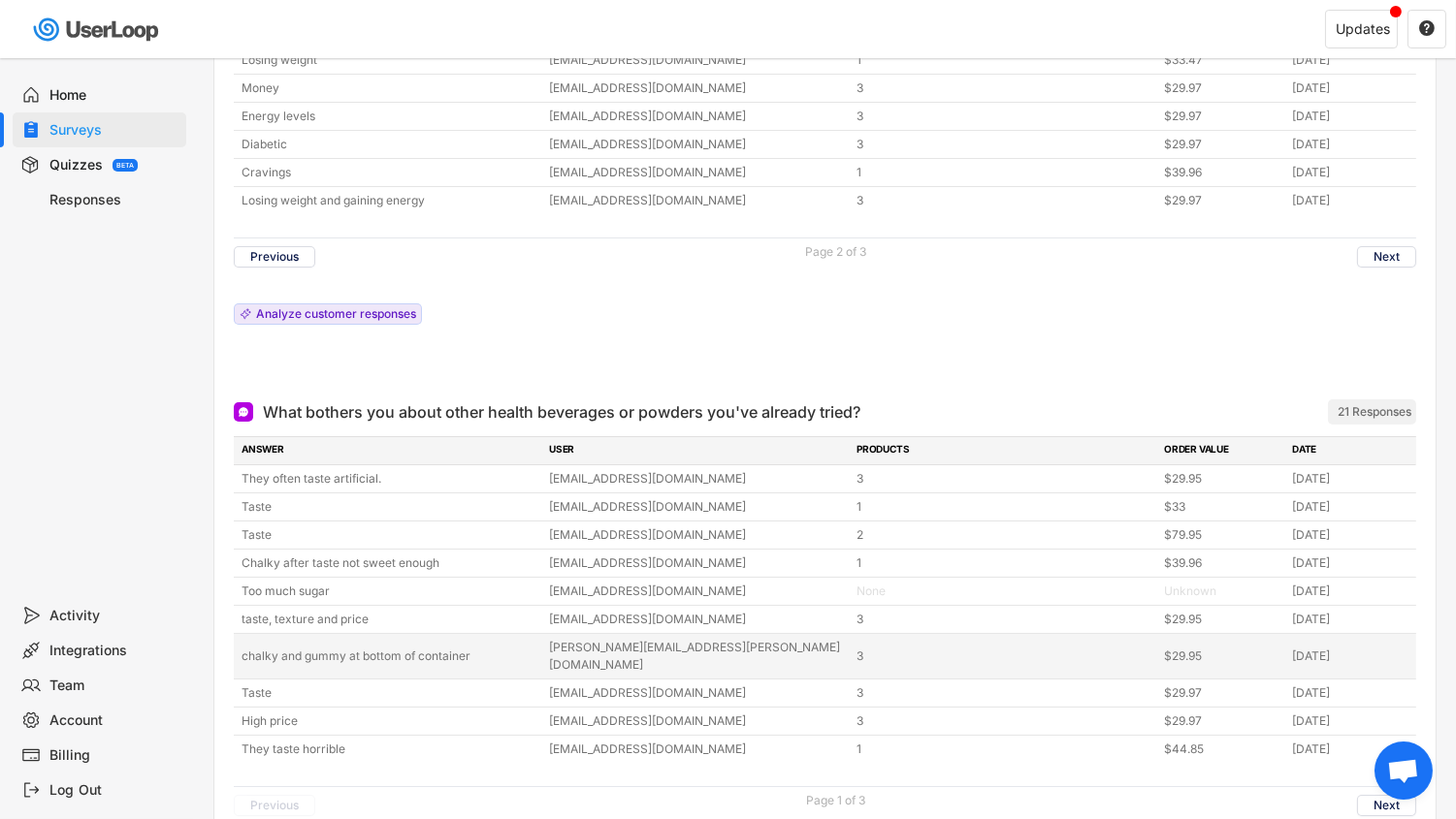
scroll to position [495, 0]
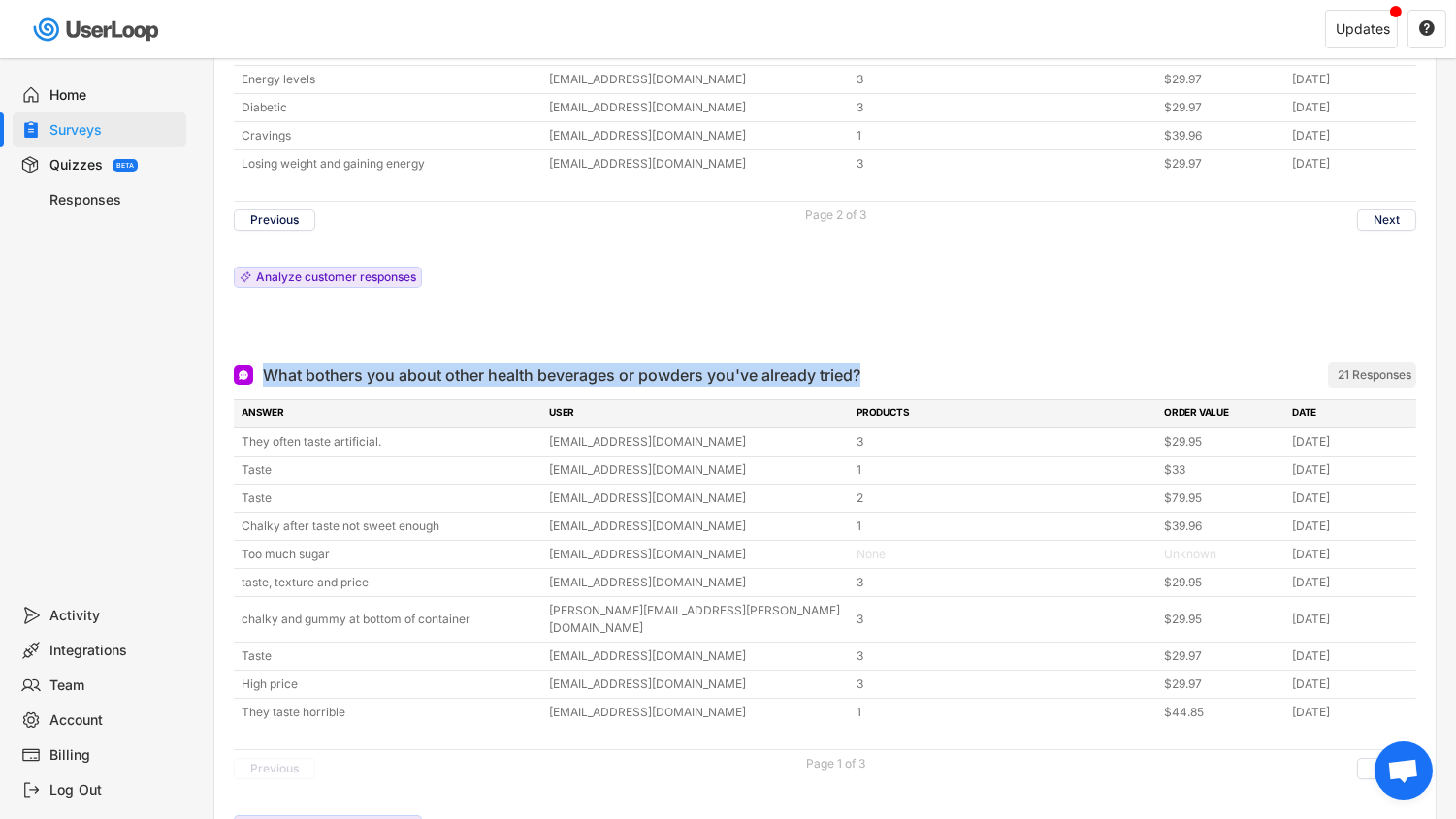
drag, startPoint x: 888, startPoint y: 356, endPoint x: 266, endPoint y: 368, distance: 622.1
click at [266, 368] on div "What bothers you about other health beverages or powders you've already tried? …" at bounding box center [718, 374] width 969 height 23
copy div "What bothers you about other health beverages or powders you've already tried?"
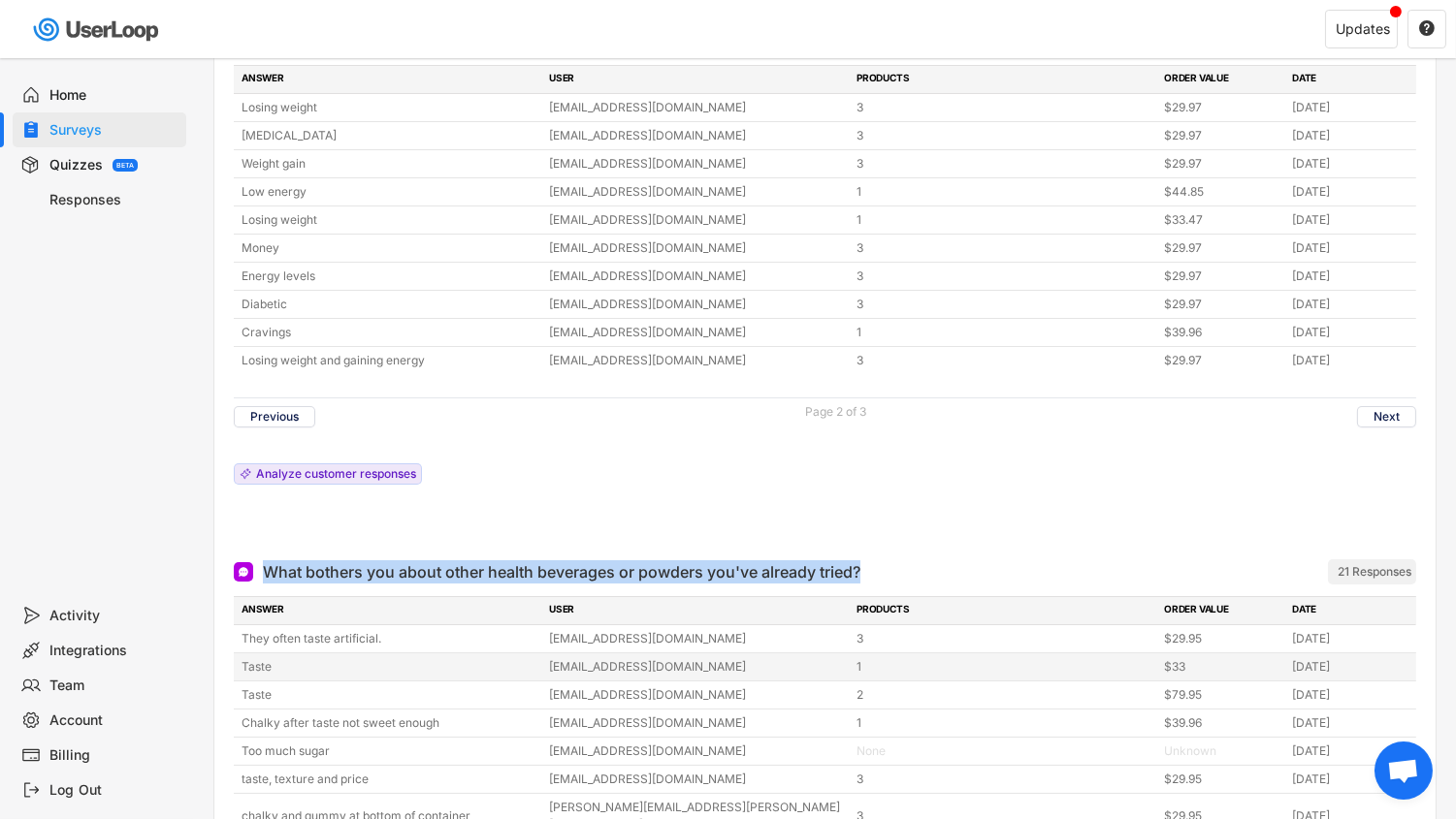
scroll to position [87, 0]
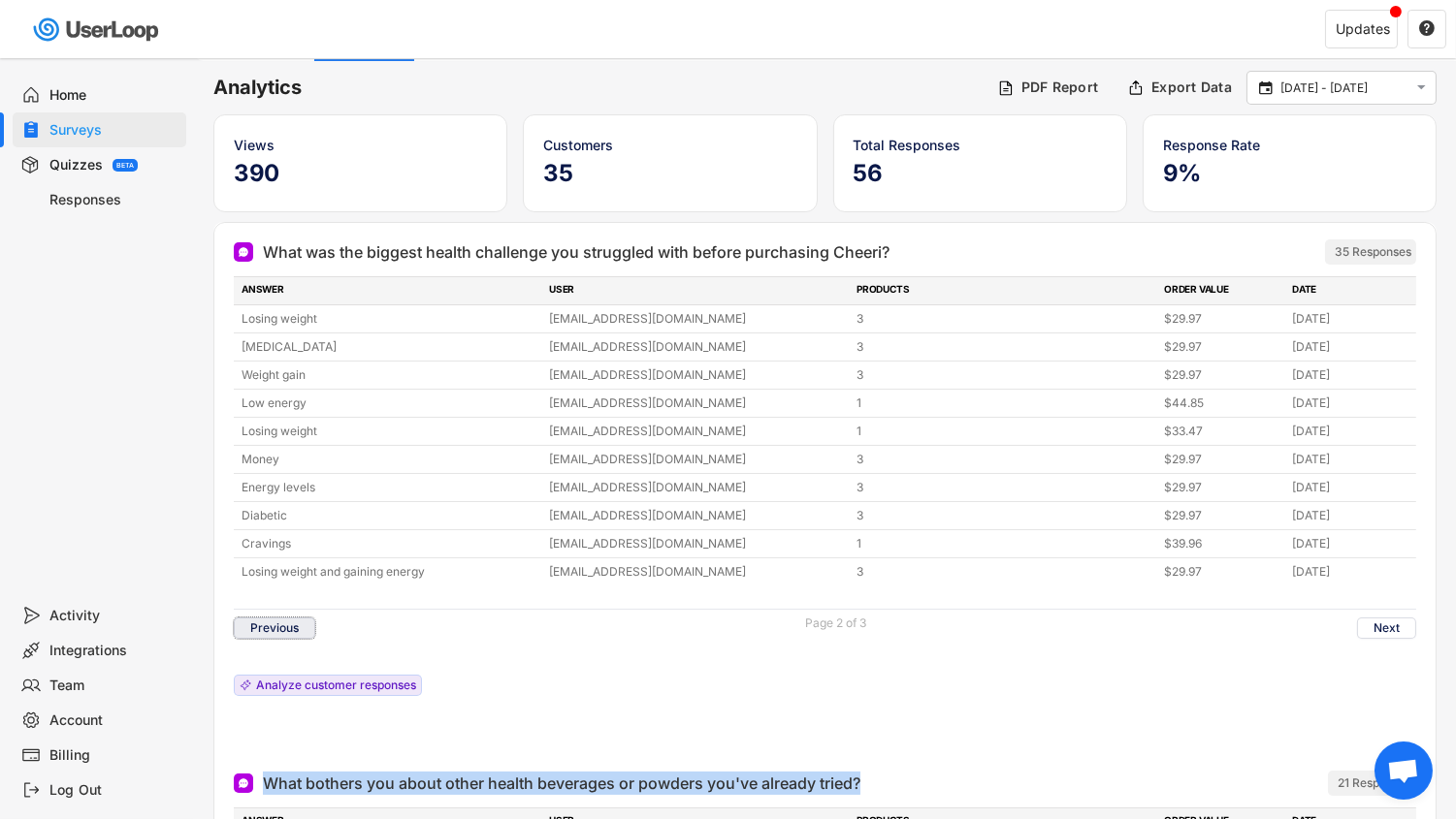
click at [305, 624] on button "Previous" at bounding box center [274, 627] width 81 height 21
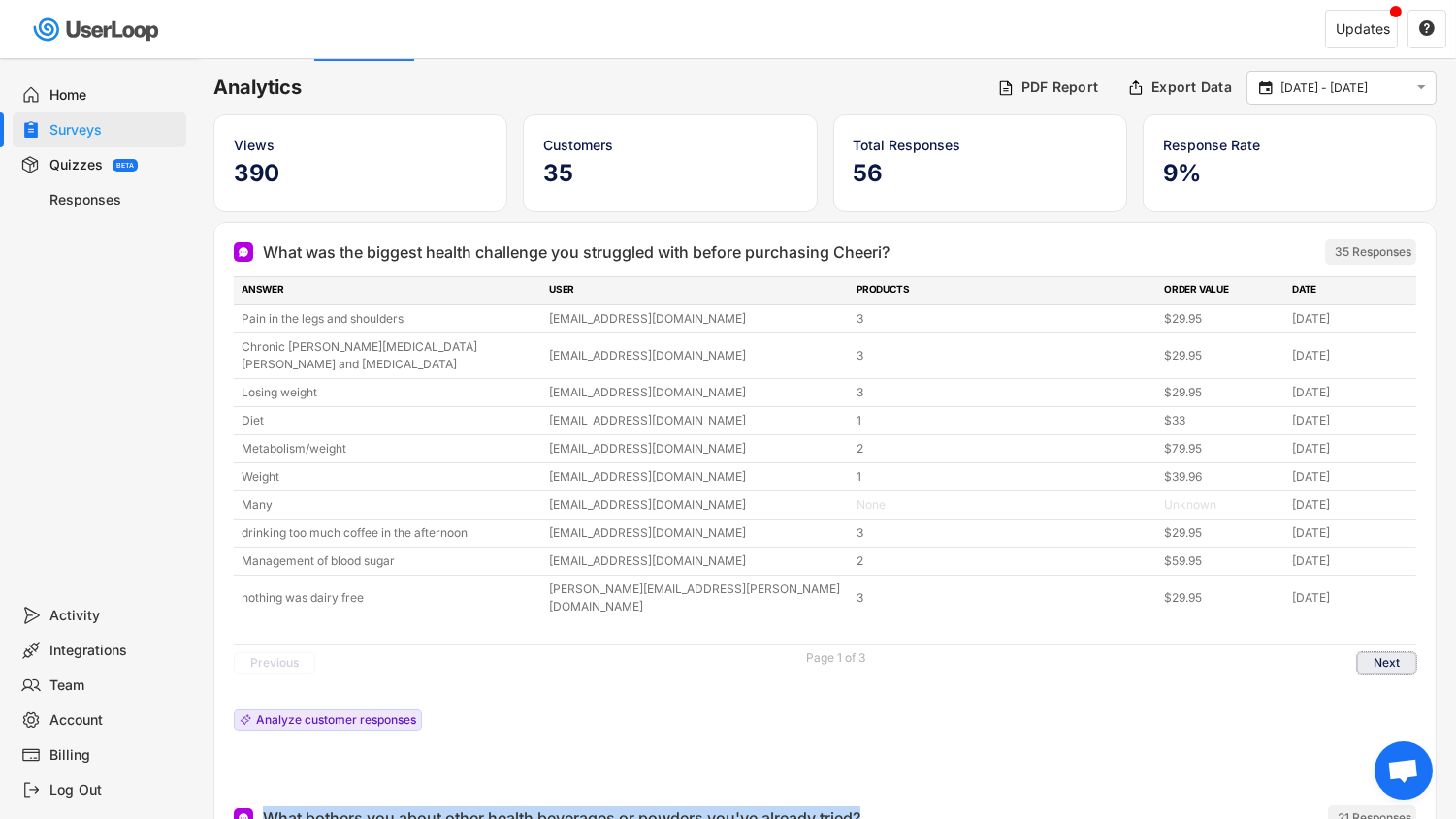
click at [1395, 652] on button "Next" at bounding box center [1387, 662] width 60 height 21
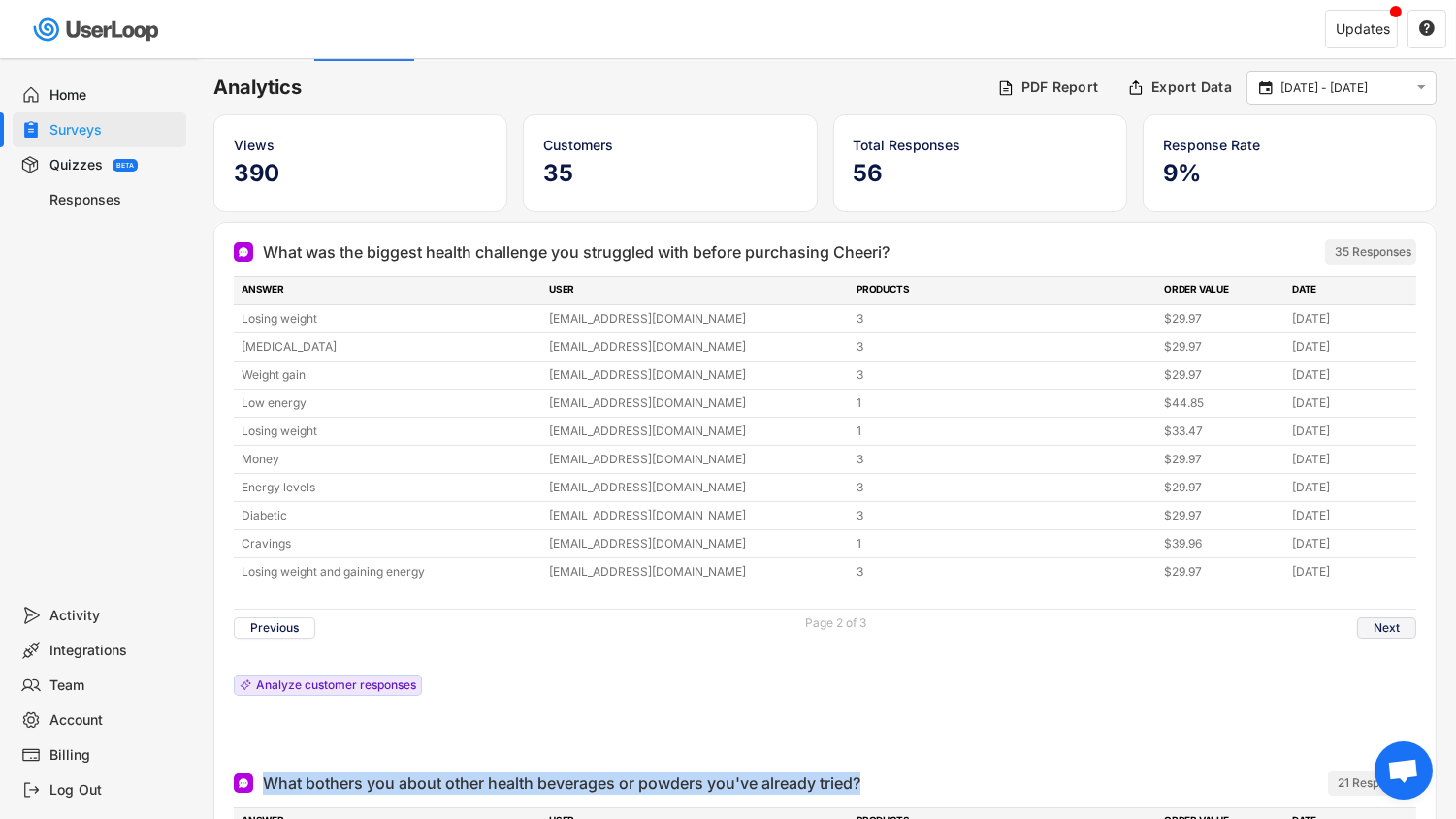
click at [1402, 620] on button "Next" at bounding box center [1387, 627] width 60 height 21
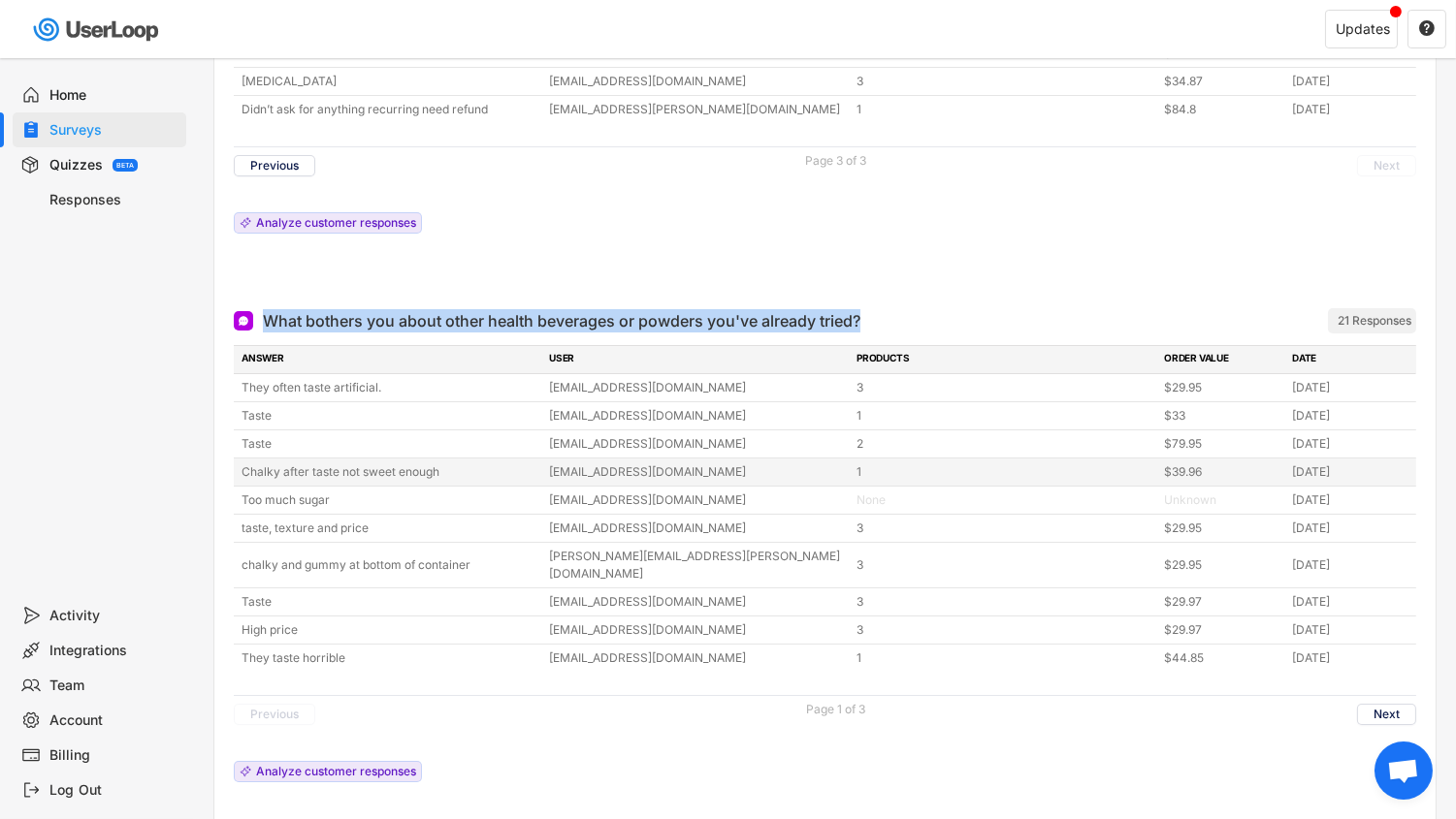
scroll to position [443, 0]
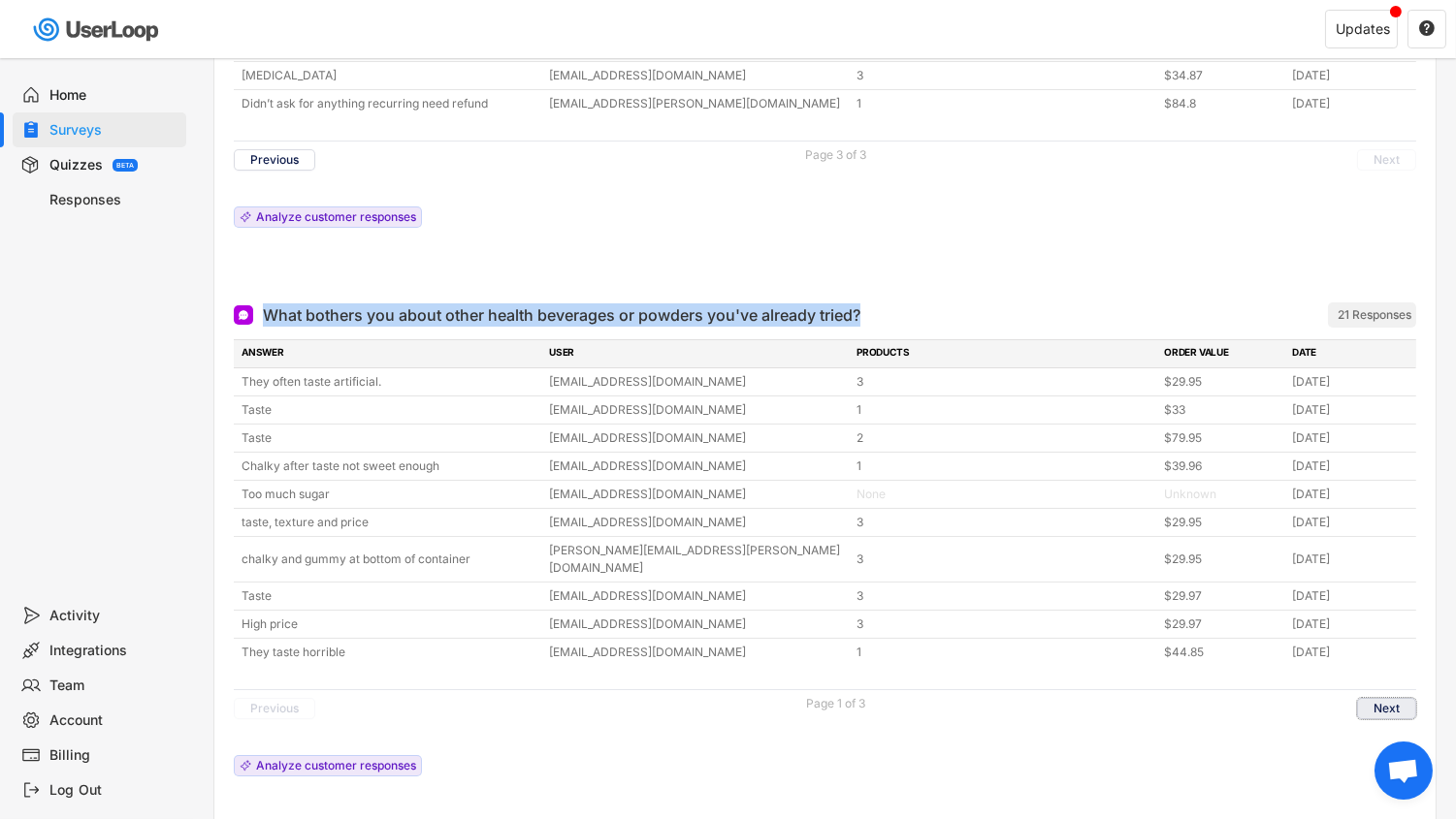
click at [1391, 698] on button "Next" at bounding box center [1387, 708] width 60 height 21
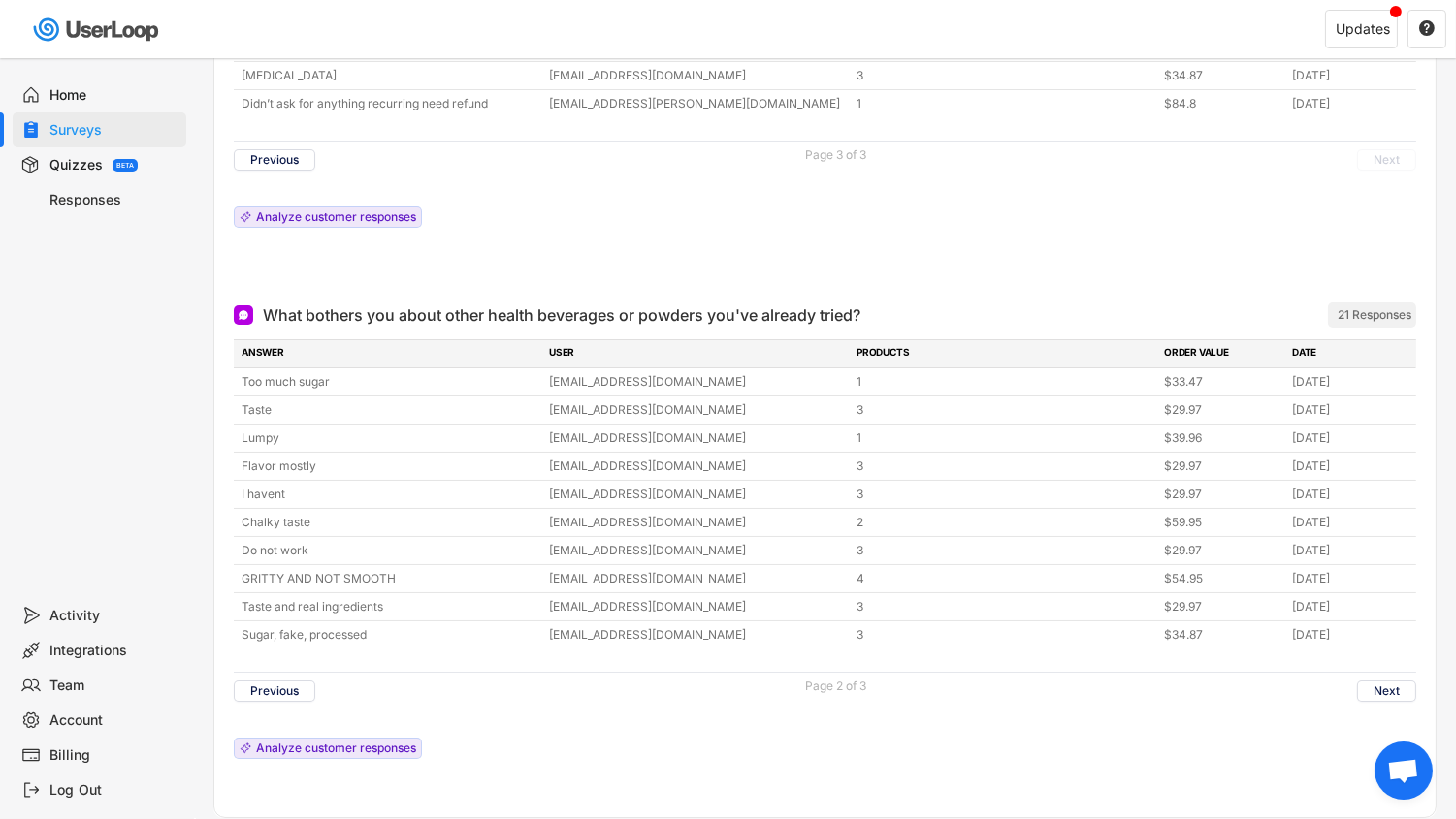
click at [1152, 219] on div "ANSWER USER PRODUCTS ORDER VALUE DATE Losing weight [EMAIL_ADDRESS][DOMAIN_NAME…" at bounding box center [824, 78] width 1183 height 317
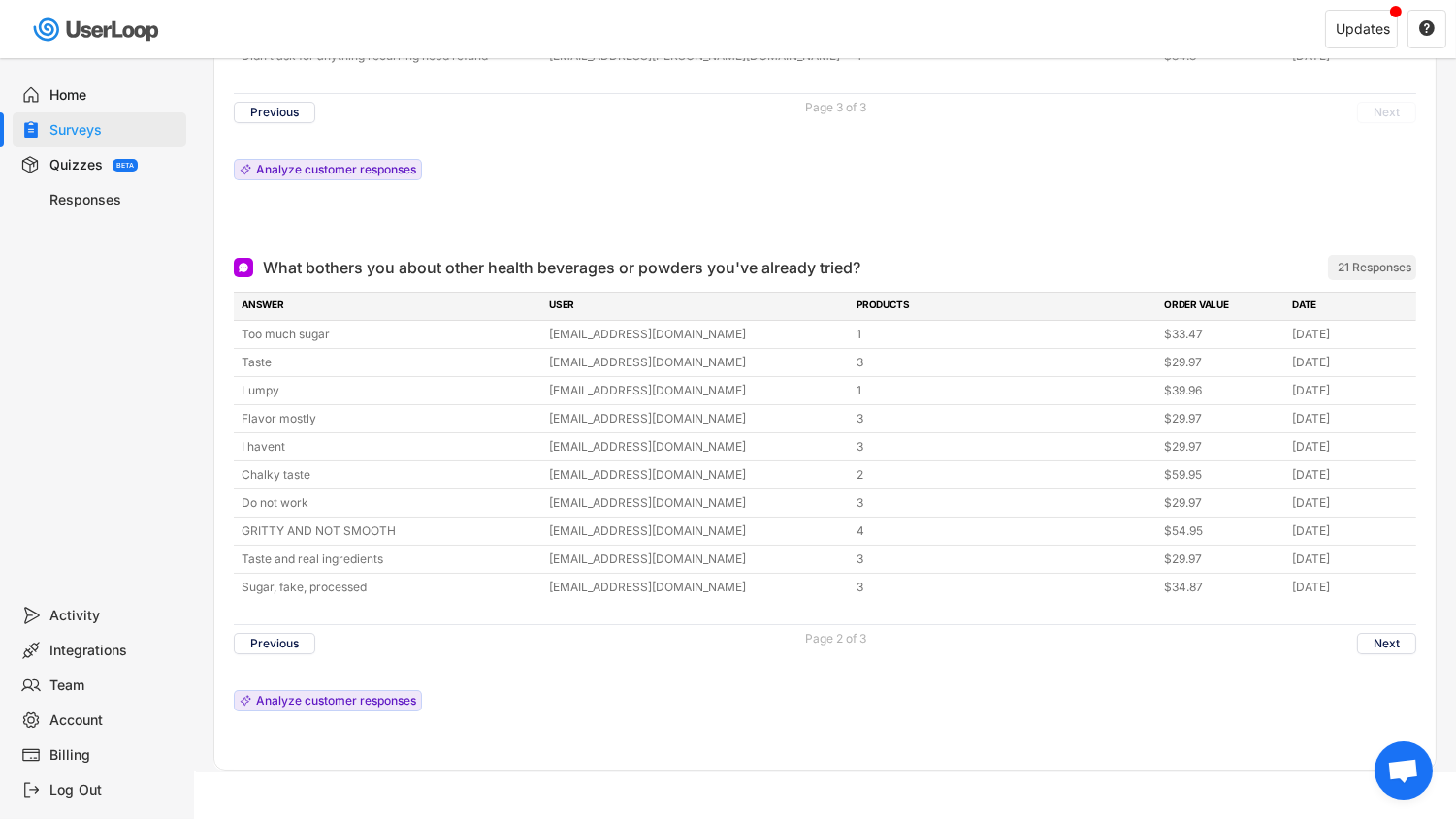
scroll to position [491, 0]
click at [1398, 632] on button "Next" at bounding box center [1387, 642] width 60 height 21
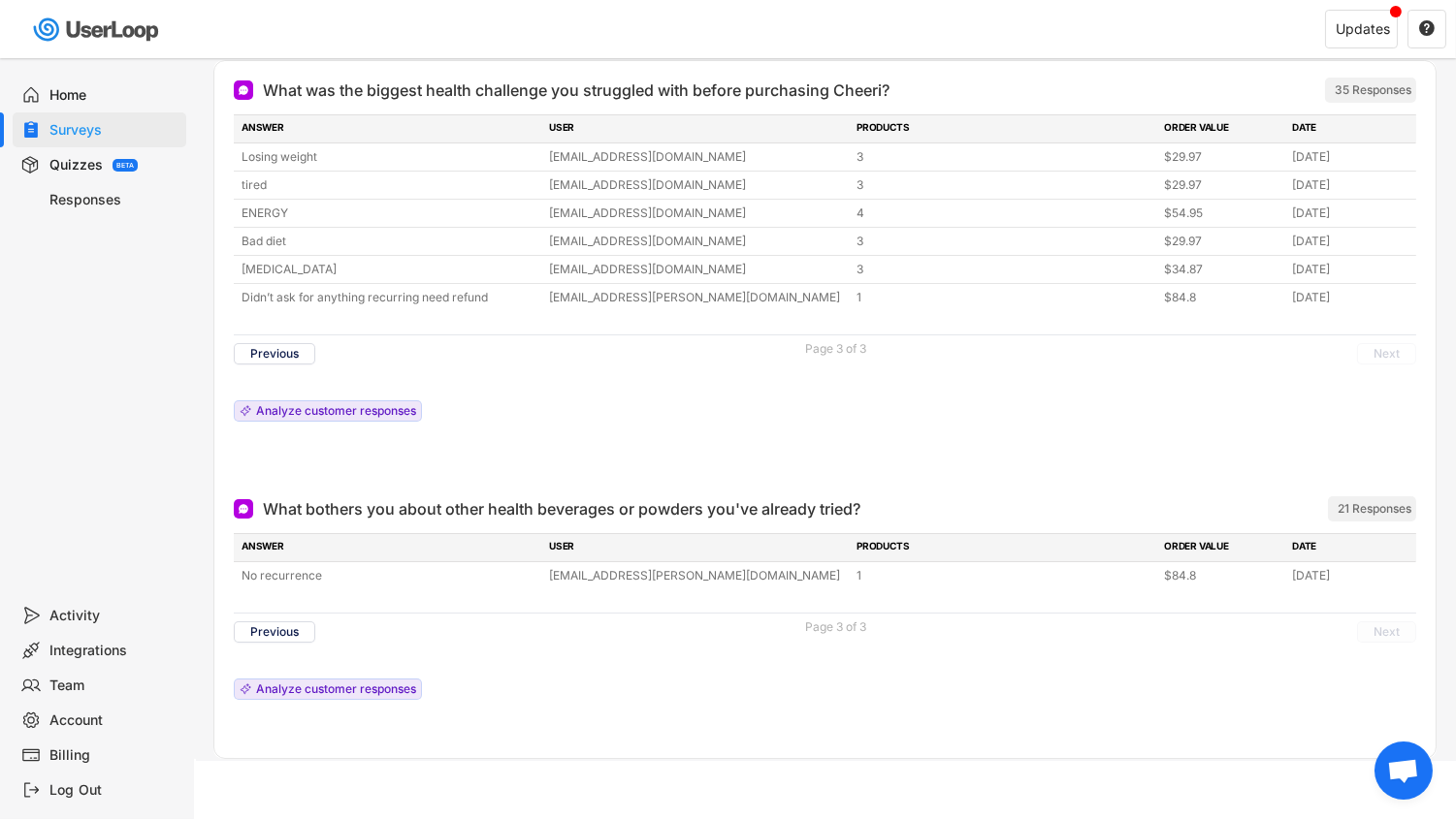
scroll to position [242, 0]
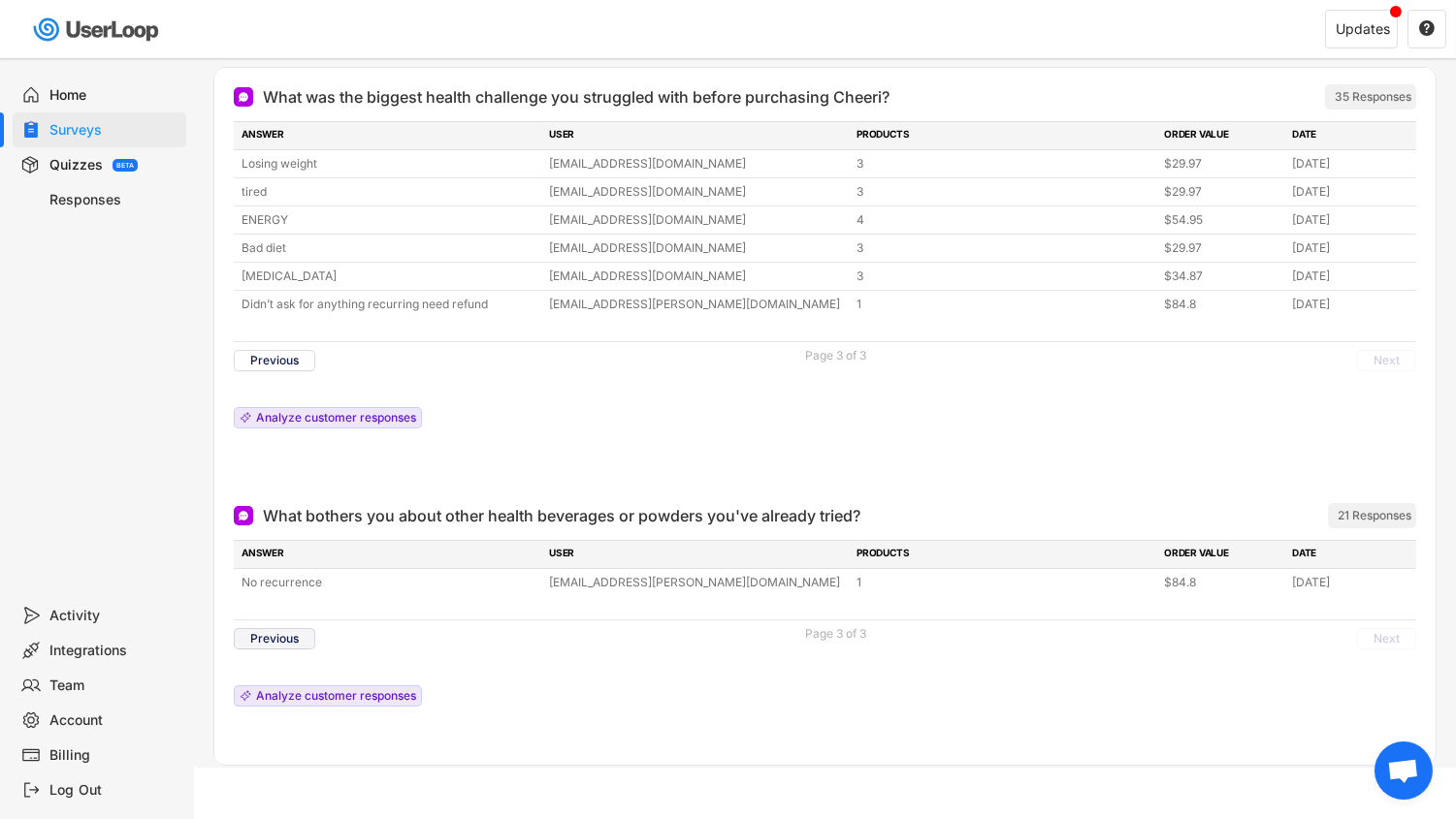
click at [256, 633] on button "Previous" at bounding box center [274, 638] width 81 height 21
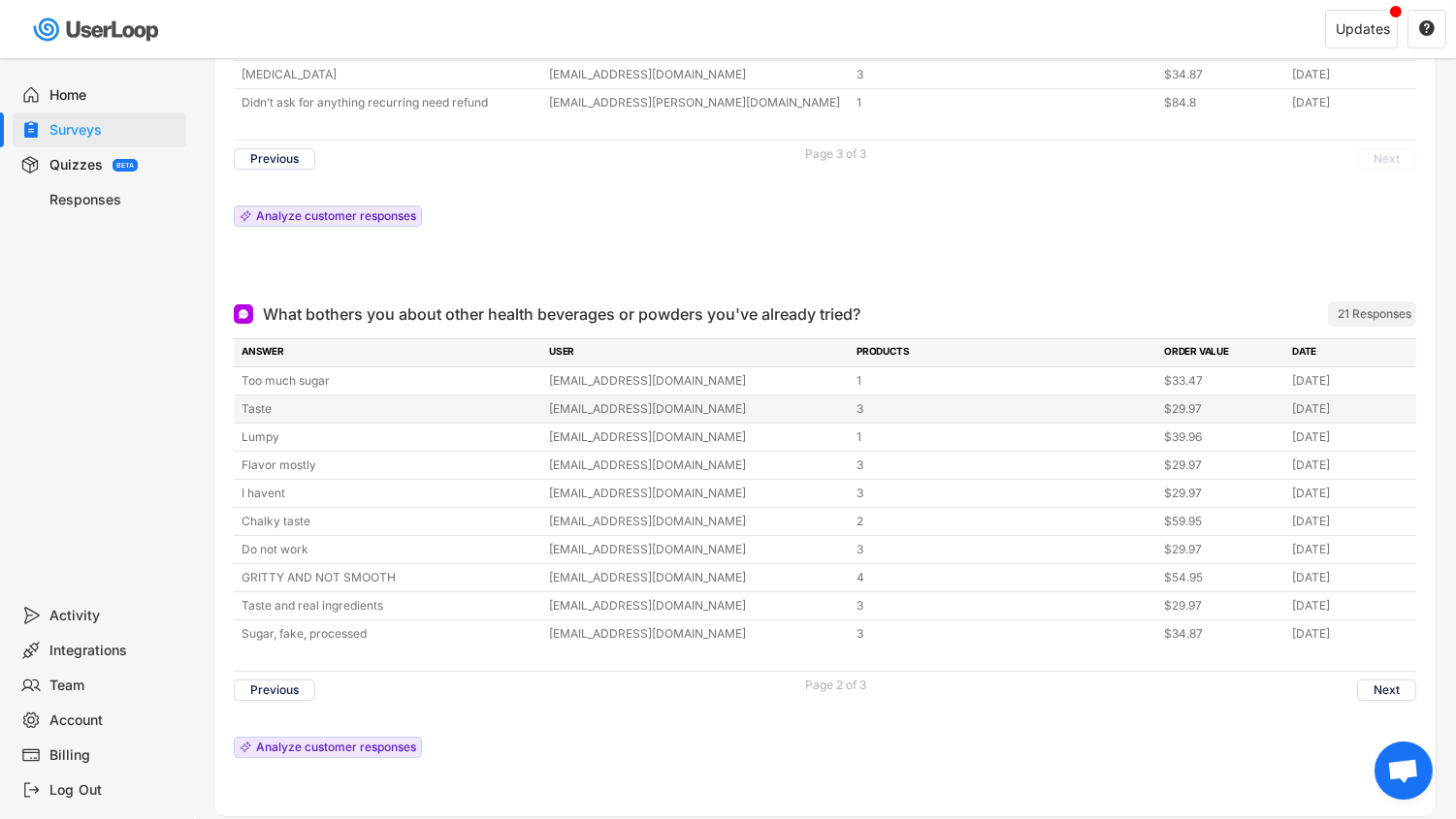
scroll to position [445, 0]
click at [265, 679] on button "Previous" at bounding box center [274, 689] width 81 height 21
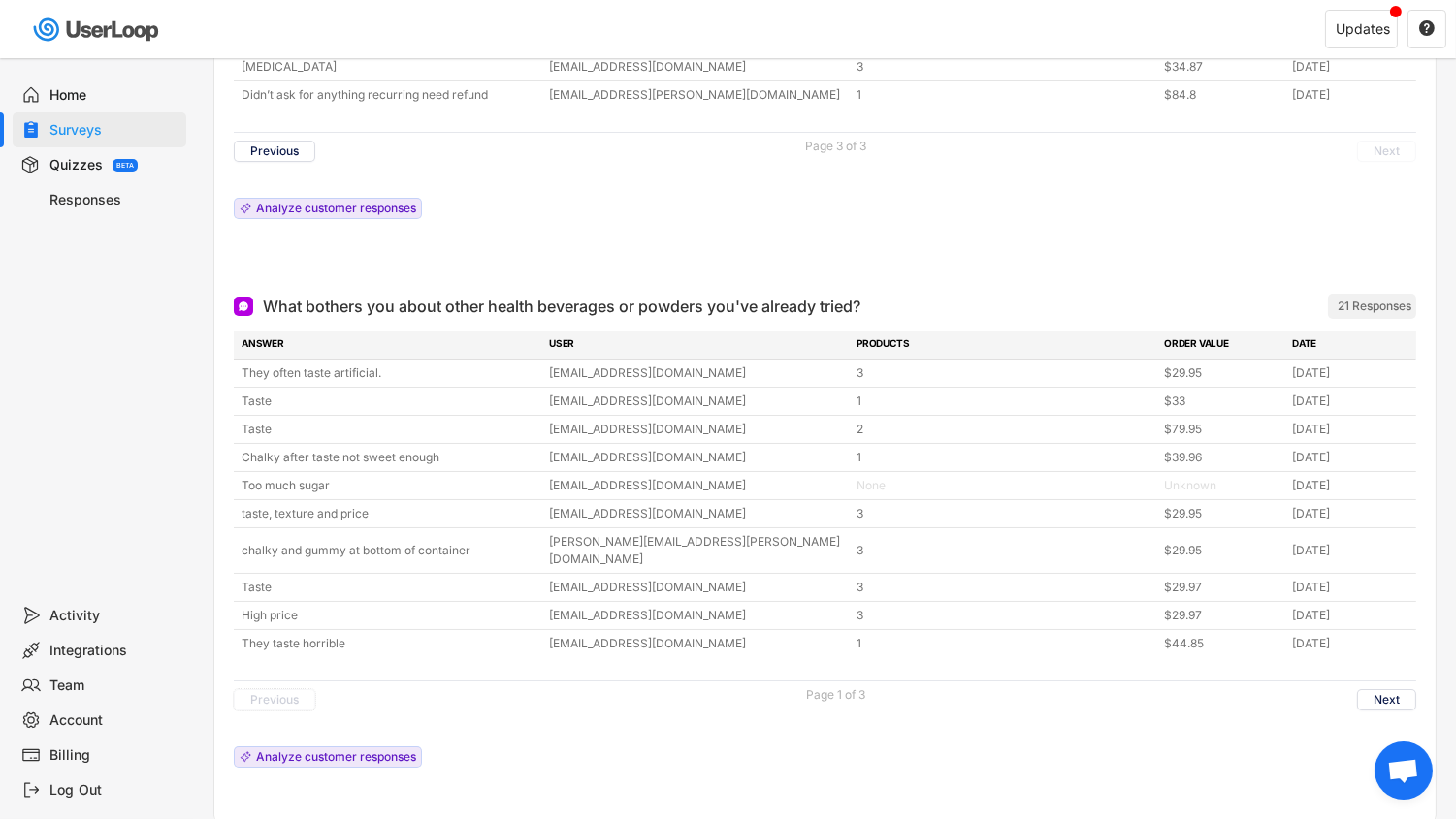
scroll to position [456, 0]
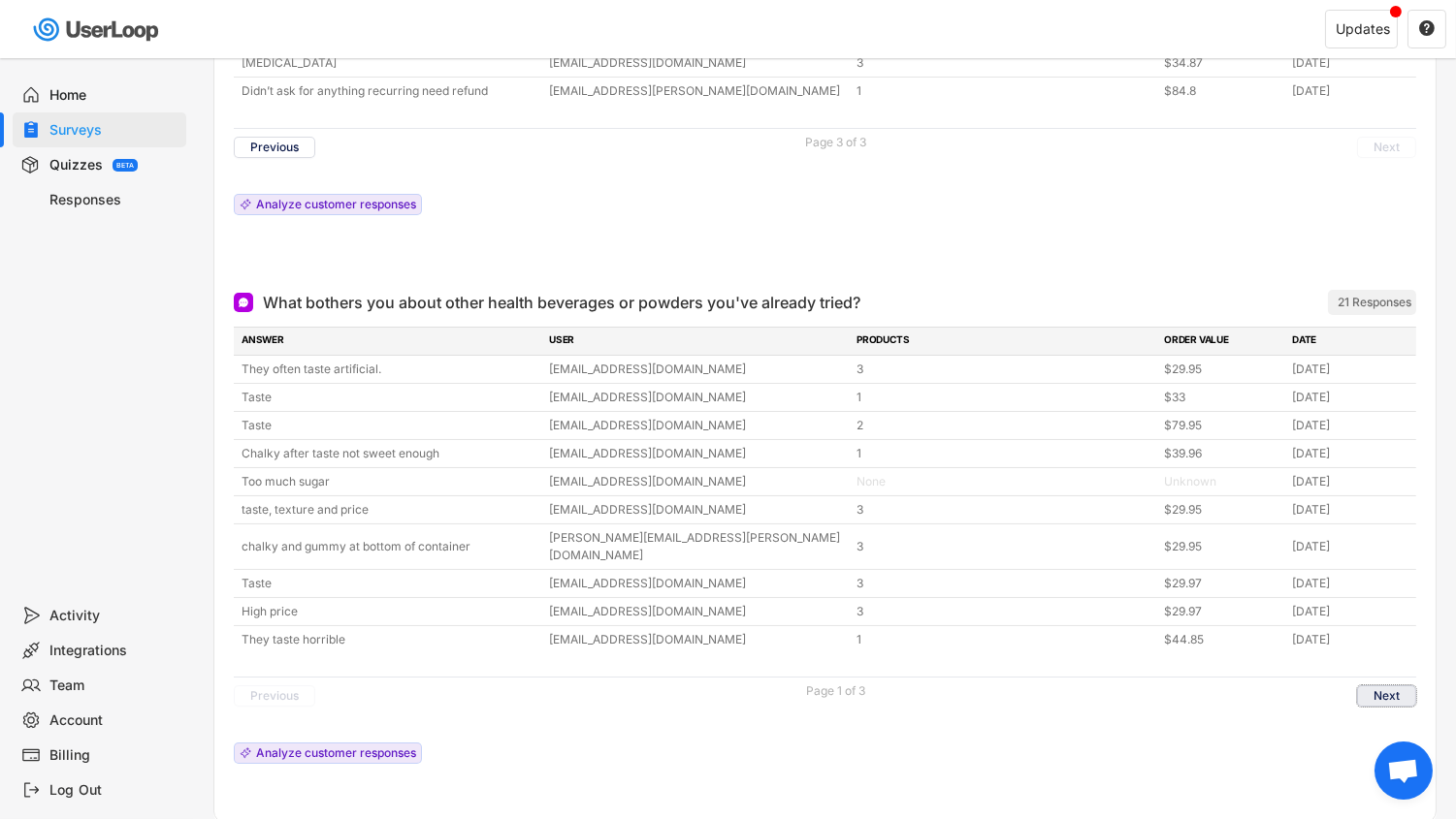
click at [1377, 686] on button "Next" at bounding box center [1387, 696] width 60 height 21
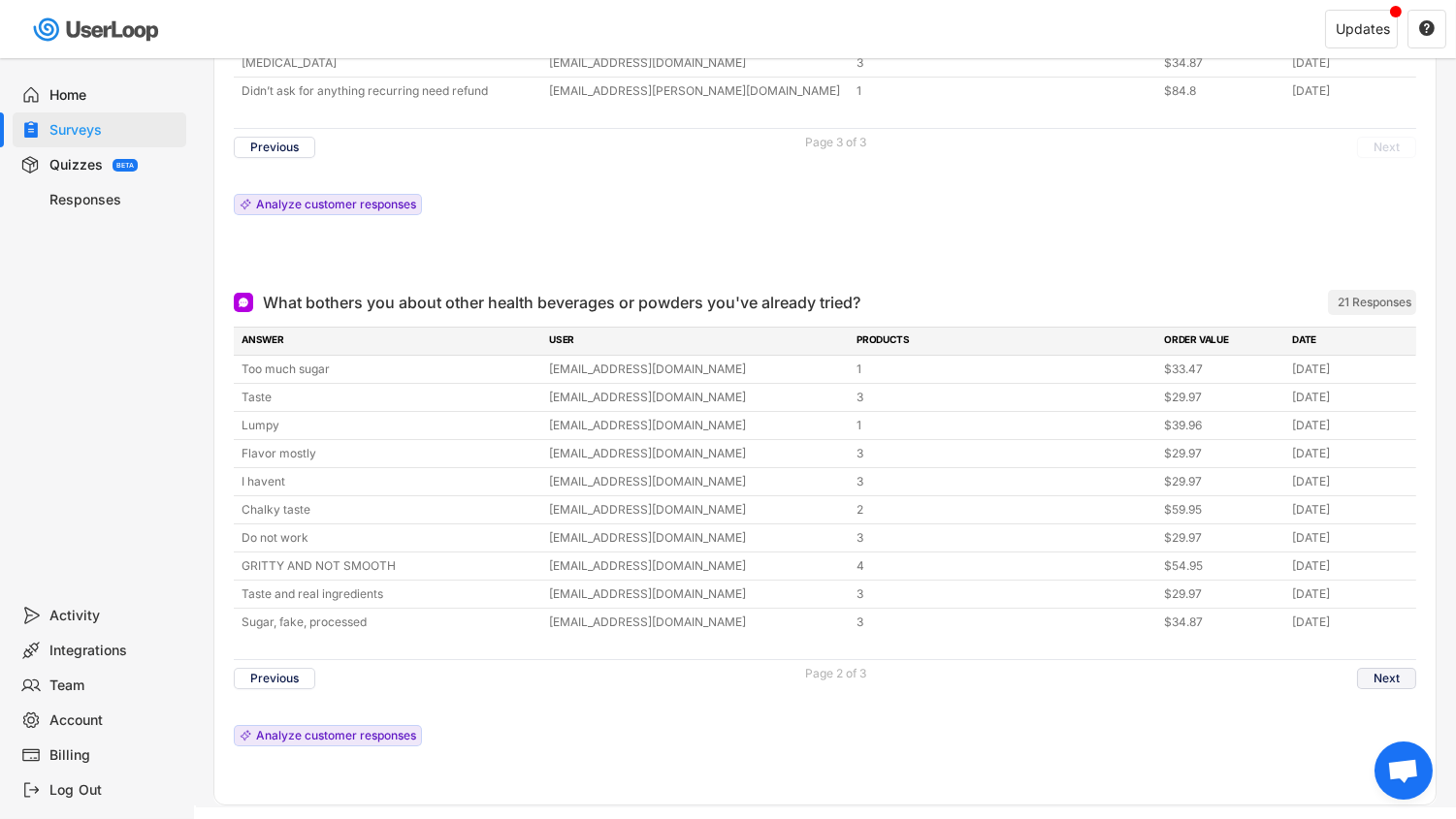
click at [1377, 668] on button "Next" at bounding box center [1387, 678] width 60 height 21
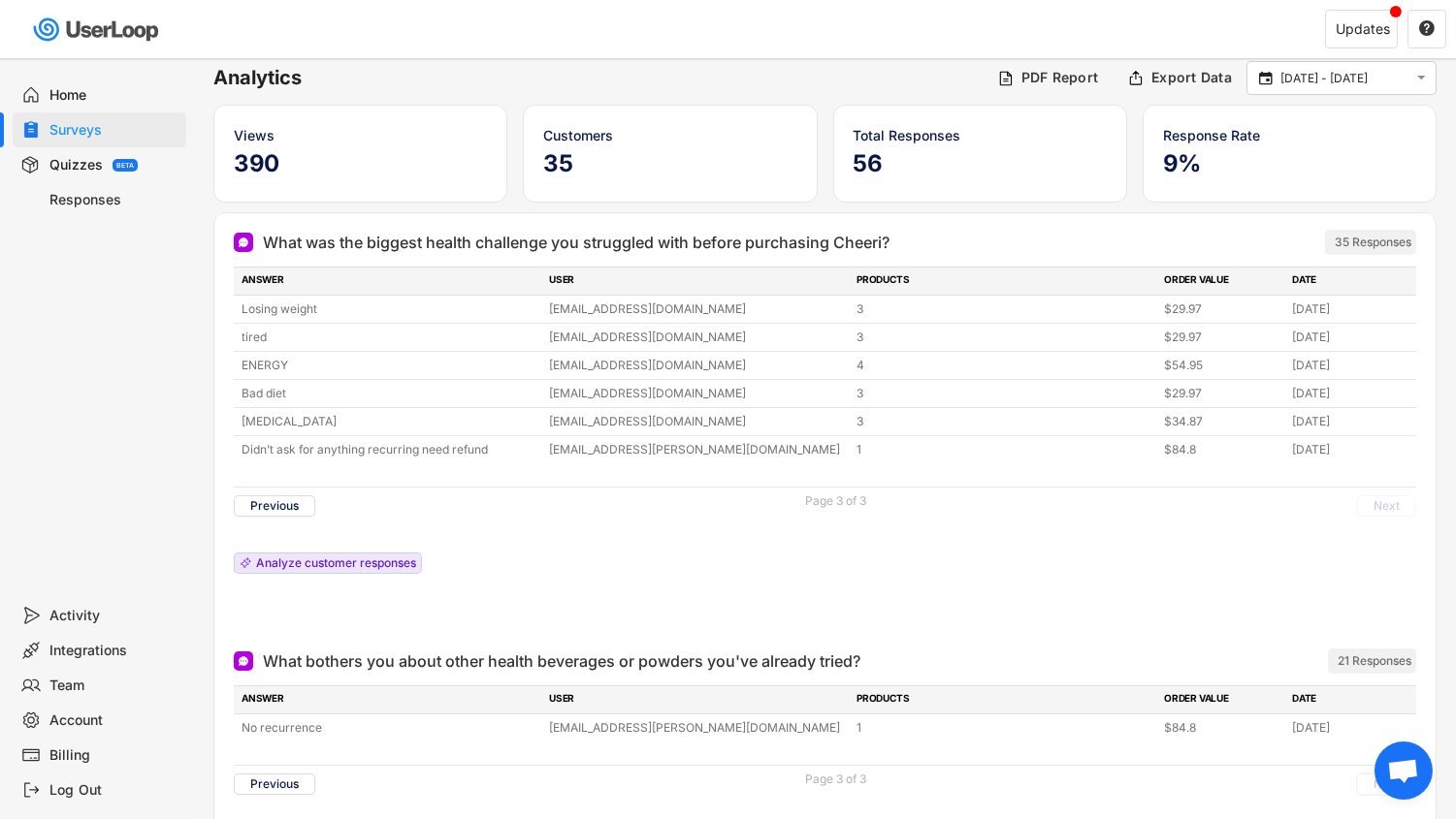
scroll to position [100, 0]
